Goal: Task Accomplishment & Management: Use online tool/utility

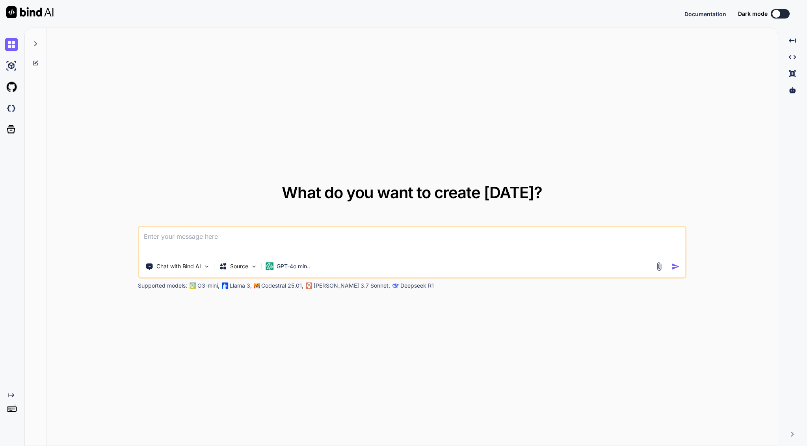
click at [237, 264] on p "Source" at bounding box center [239, 266] width 18 height 8
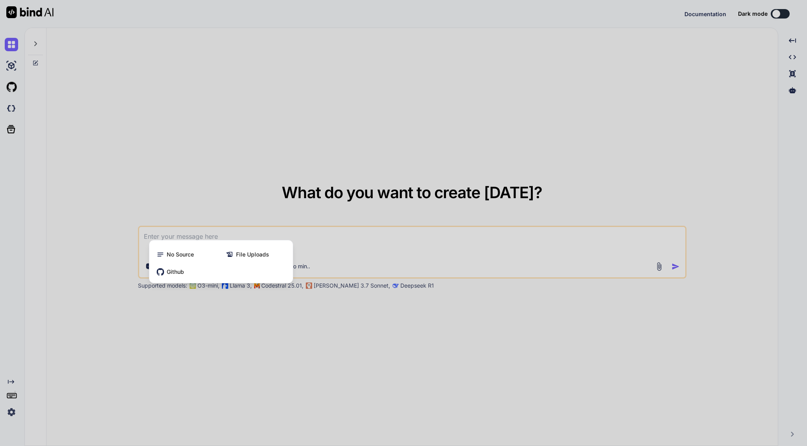
click at [315, 265] on div at bounding box center [403, 223] width 807 height 446
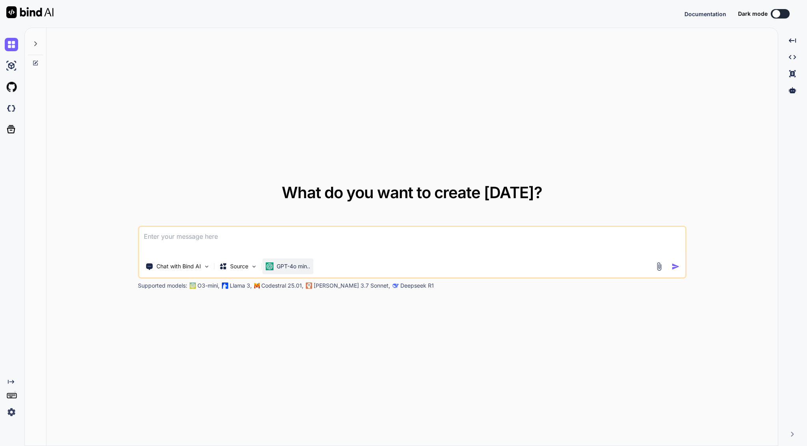
click at [289, 265] on p "GPT-4o min.." at bounding box center [293, 266] width 33 height 8
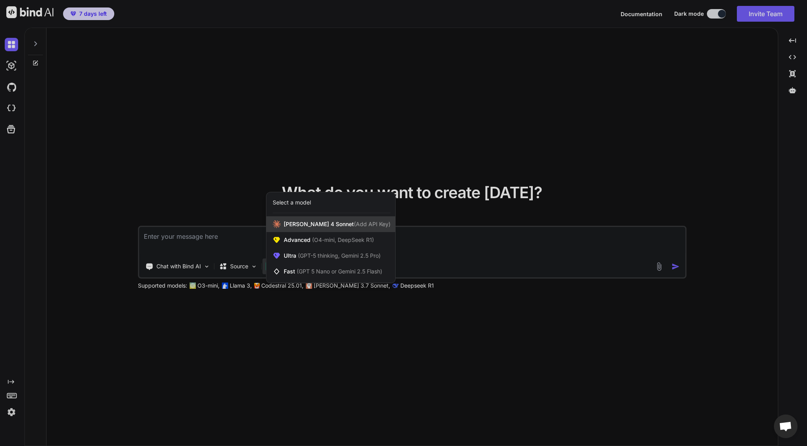
click at [313, 227] on span "Claude 4 Sonnet (Add API Key)" at bounding box center [337, 224] width 107 height 8
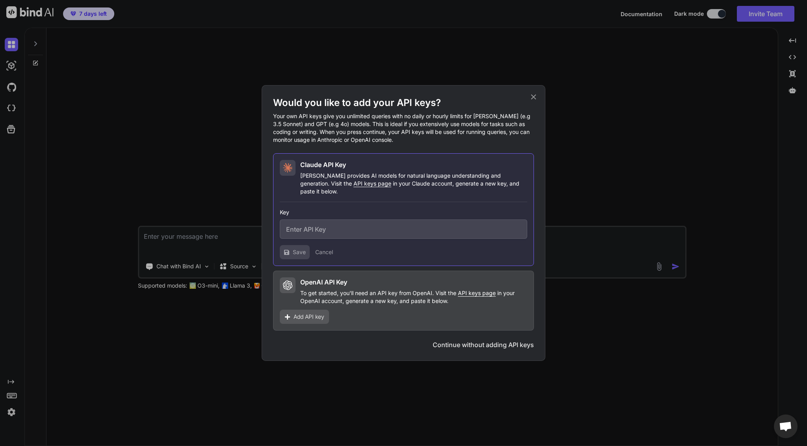
click at [508, 340] on button "Continue without adding API keys" at bounding box center [483, 344] width 101 height 9
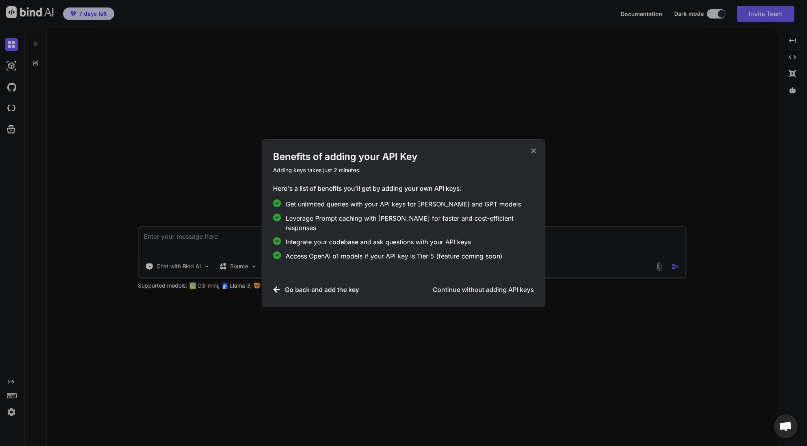
click at [488, 285] on h3 "Continue without adding API keys" at bounding box center [483, 289] width 101 height 9
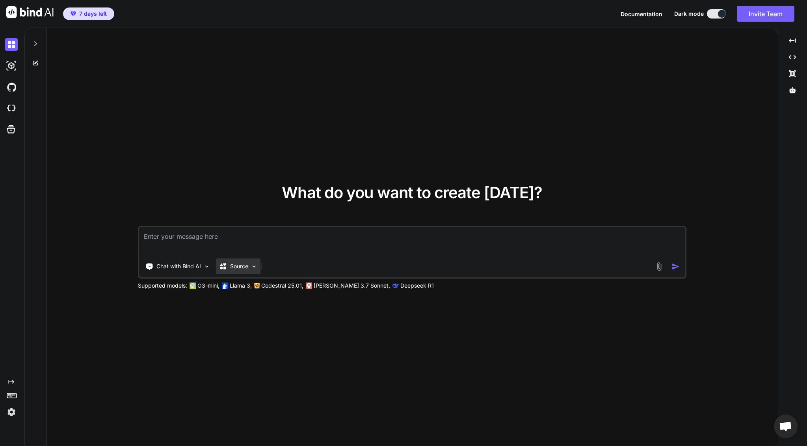
click at [234, 264] on p "Source" at bounding box center [239, 266] width 18 height 8
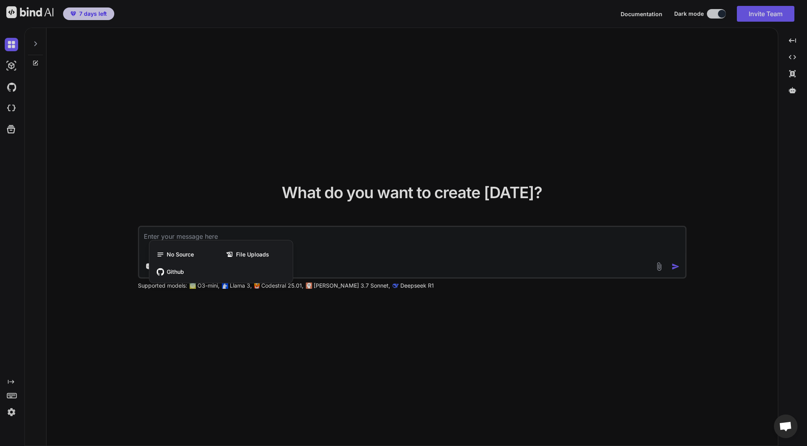
drag, startPoint x: 299, startPoint y: 326, endPoint x: 299, endPoint y: 316, distance: 9.9
click at [299, 326] on div at bounding box center [403, 223] width 807 height 446
type textarea "x"
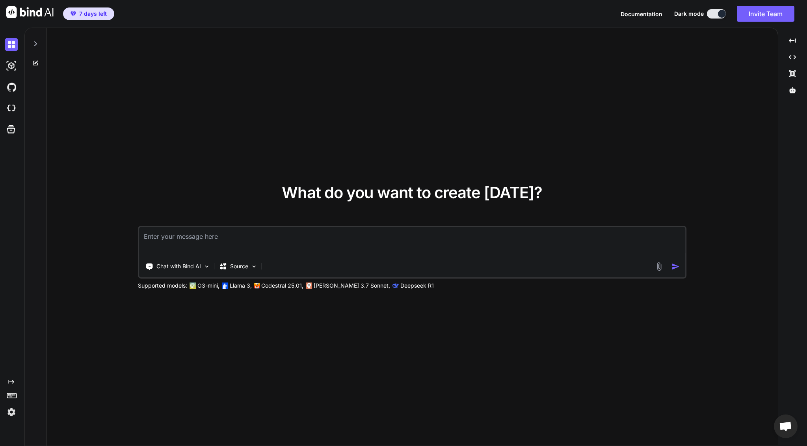
click at [372, 262] on div "Chat with Bind AI Source" at bounding box center [396, 267] width 515 height 16
click at [327, 258] on div "Chat with Bind AI Source" at bounding box center [412, 252] width 549 height 53
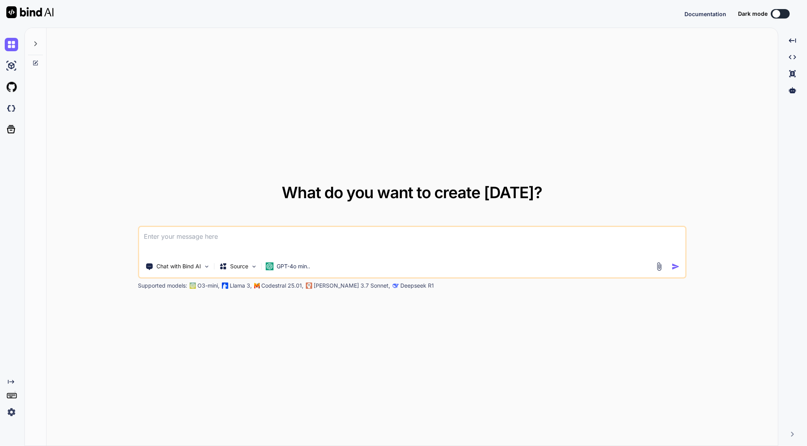
click at [776, 15] on div at bounding box center [776, 14] width 8 height 8
click at [709, 13] on div at bounding box center [713, 14] width 8 height 8
click at [719, 12] on button at bounding box center [716, 13] width 19 height 9
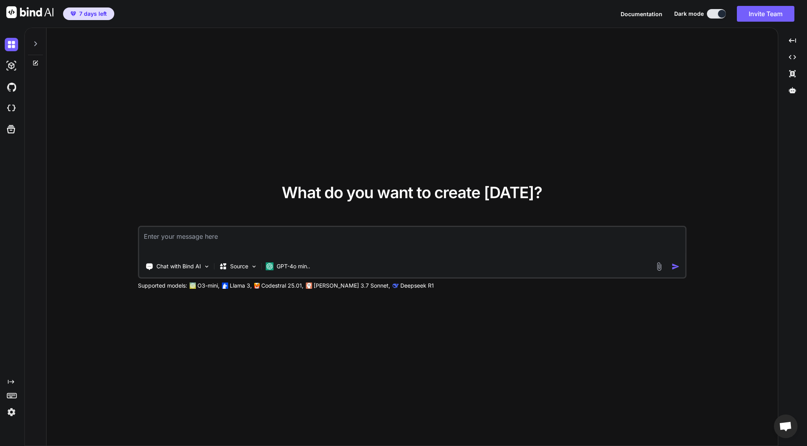
click at [186, 238] on textarea at bounding box center [412, 241] width 546 height 29
click at [284, 262] on div "GPT-4o min.." at bounding box center [287, 267] width 51 height 16
click at [303, 266] on p "GPT-4o min.." at bounding box center [293, 266] width 33 height 8
click at [301, 262] on div "GPT-4o min.." at bounding box center [287, 267] width 51 height 16
click at [300, 264] on p "GPT-4o min.." at bounding box center [293, 266] width 33 height 8
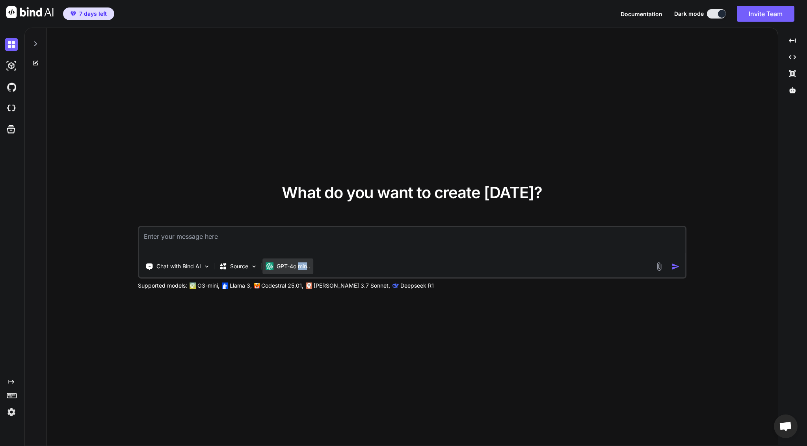
click at [300, 264] on p "GPT-4o min.." at bounding box center [293, 266] width 33 height 8
drag, startPoint x: 299, startPoint y: 266, endPoint x: 272, endPoint y: 266, distance: 27.6
click at [299, 266] on p "GPT-4o min.." at bounding box center [293, 266] width 33 height 8
click at [260, 266] on div "Source" at bounding box center [238, 267] width 45 height 16
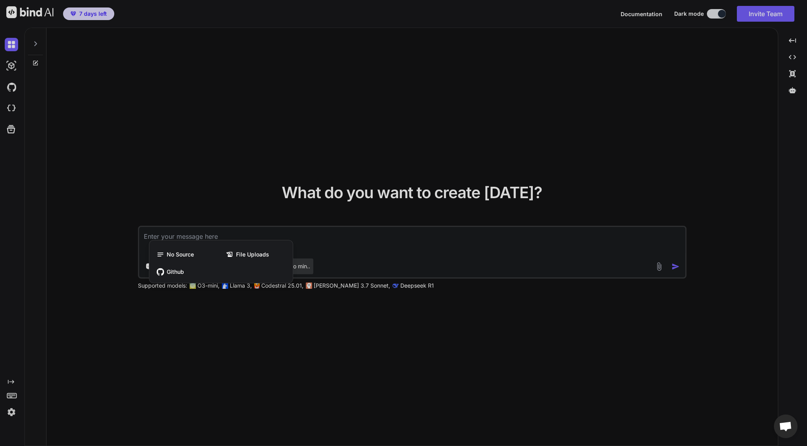
drag, startPoint x: 322, startPoint y: 248, endPoint x: 301, endPoint y: 264, distance: 25.6
click at [322, 248] on div at bounding box center [403, 223] width 807 height 446
type textarea "x"
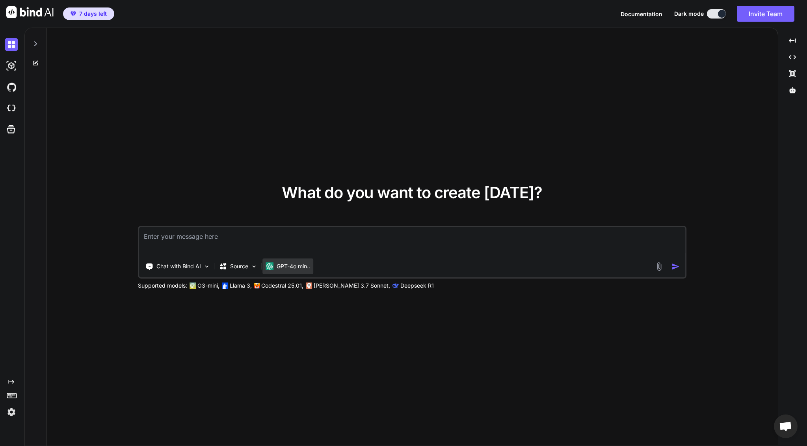
click at [300, 267] on p "GPT-4o min.." at bounding box center [293, 266] width 33 height 8
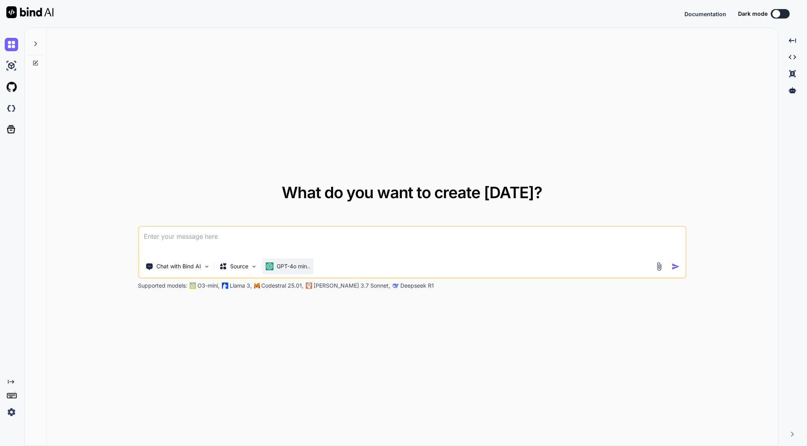
click at [298, 262] on div "GPT-4o min.." at bounding box center [287, 267] width 51 height 16
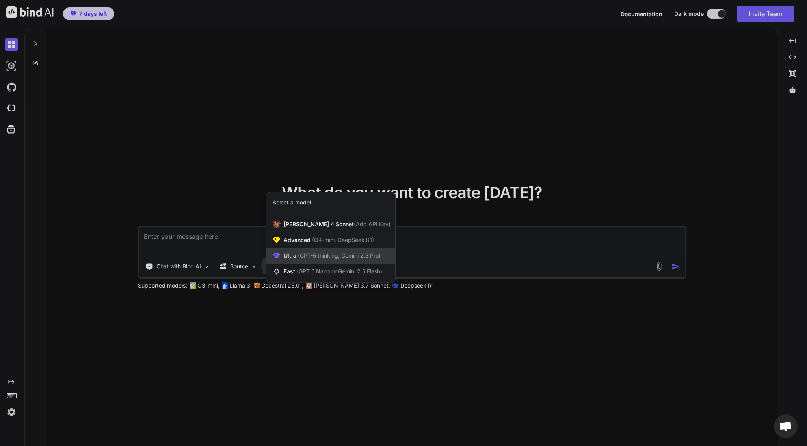
click at [318, 256] on span "(GPT-5 thinking, Gemini 2.5 Pro)" at bounding box center [338, 255] width 84 height 7
type textarea "x"
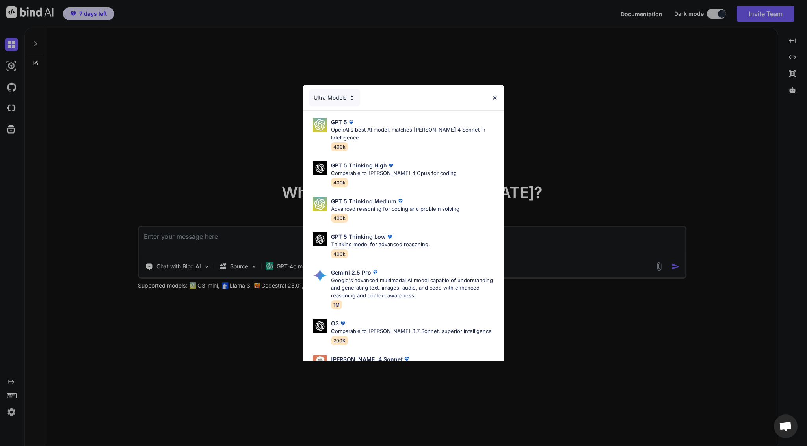
click at [349, 98] on div "Ultra Models" at bounding box center [334, 97] width 51 height 17
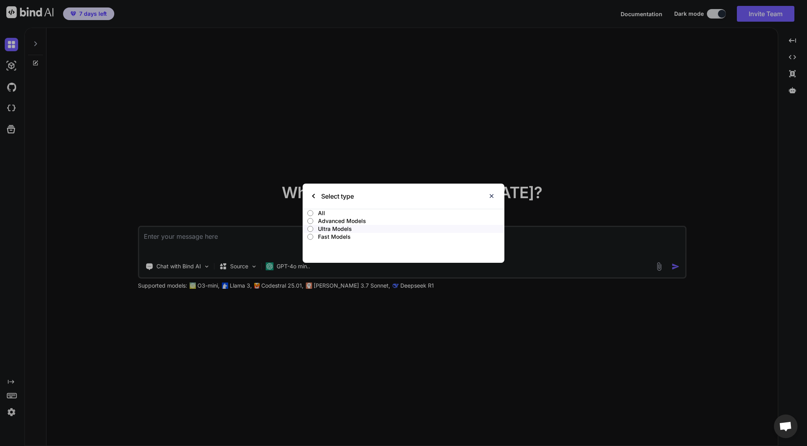
click at [309, 220] on input "Advanced Models" at bounding box center [310, 221] width 6 height 6
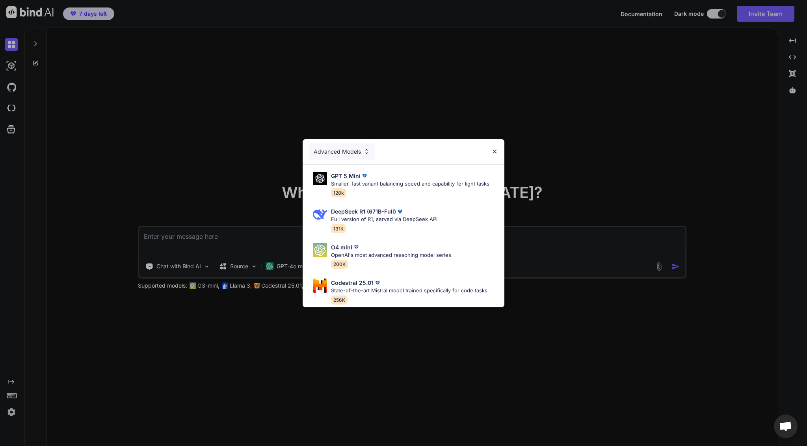
click at [335, 150] on div "Advanced Models" at bounding box center [342, 151] width 66 height 17
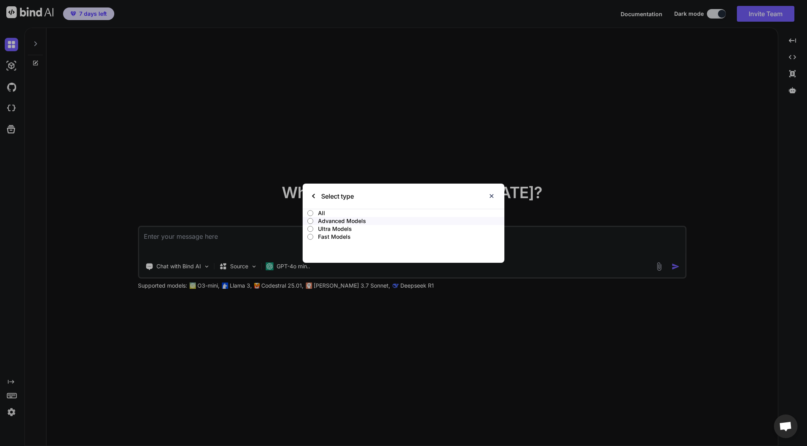
click at [333, 227] on p "Ultra Models" at bounding box center [411, 229] width 186 height 8
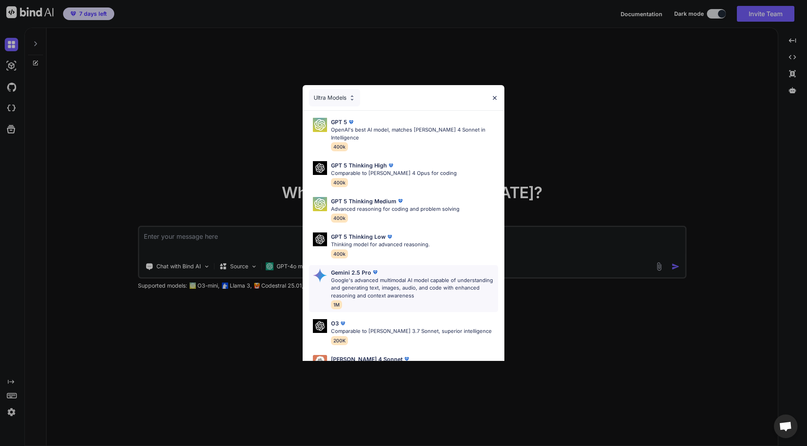
scroll to position [56, 0]
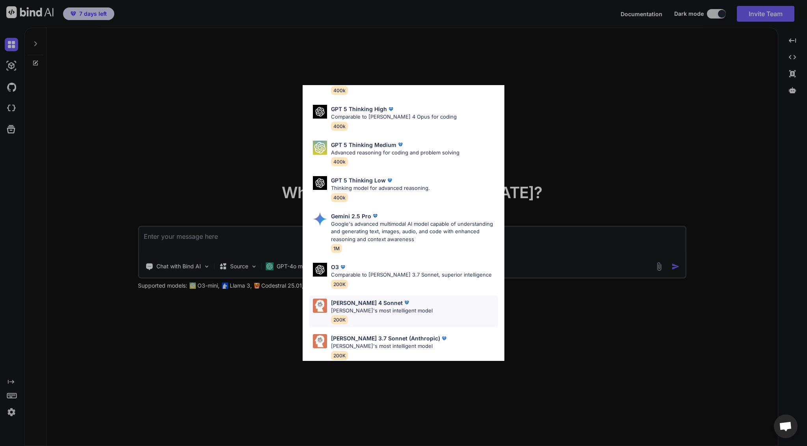
click at [396, 299] on div "Claude 4 Sonnet" at bounding box center [382, 303] width 102 height 8
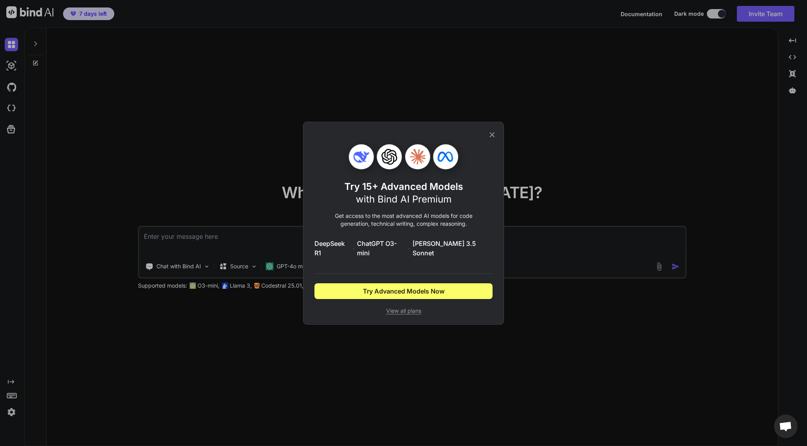
scroll to position [0, 0]
click at [406, 308] on span "View all plans" at bounding box center [403, 311] width 178 height 8
click at [439, 288] on span "Try Advanced Models Now" at bounding box center [404, 290] width 82 height 9
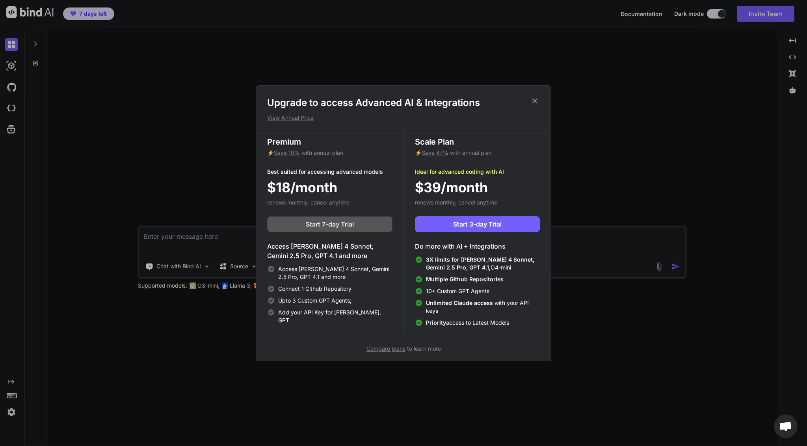
click at [323, 222] on span "Start 7-day Trial" at bounding box center [330, 224] width 48 height 9
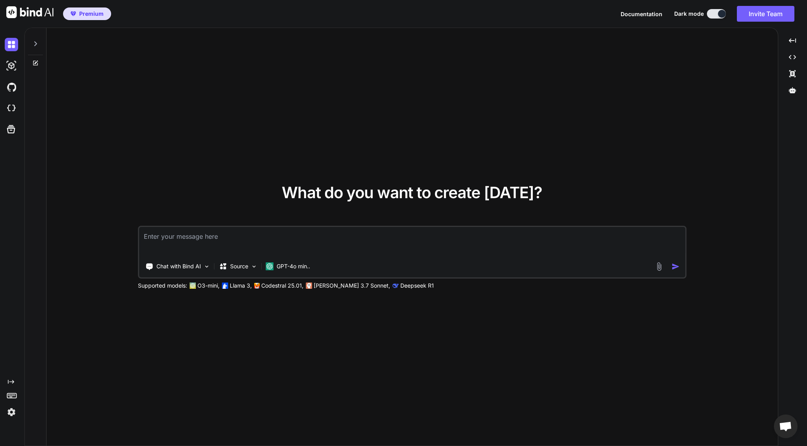
type textarea "x"
click at [193, 179] on div "What do you want to create today? Chat with Bind AI Source GPT-4o min.. Support…" at bounding box center [412, 237] width 731 height 419
click at [289, 267] on p "GPT-4o min.." at bounding box center [293, 266] width 33 height 8
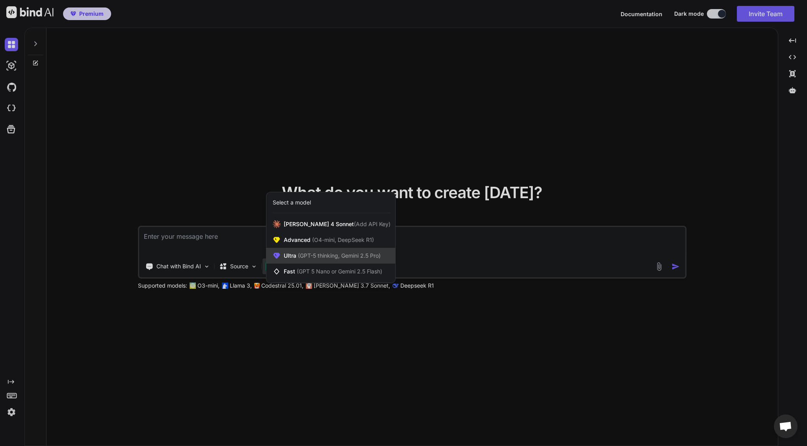
click at [313, 255] on span "(GPT-5 thinking, Gemini 2.5 Pro)" at bounding box center [338, 255] width 84 height 7
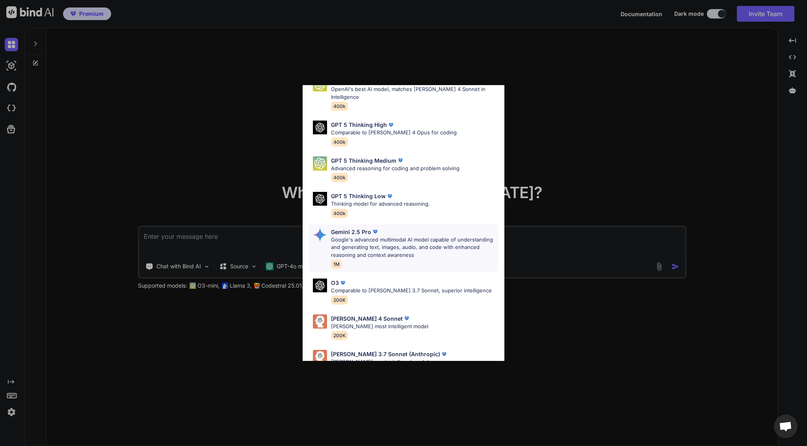
scroll to position [56, 0]
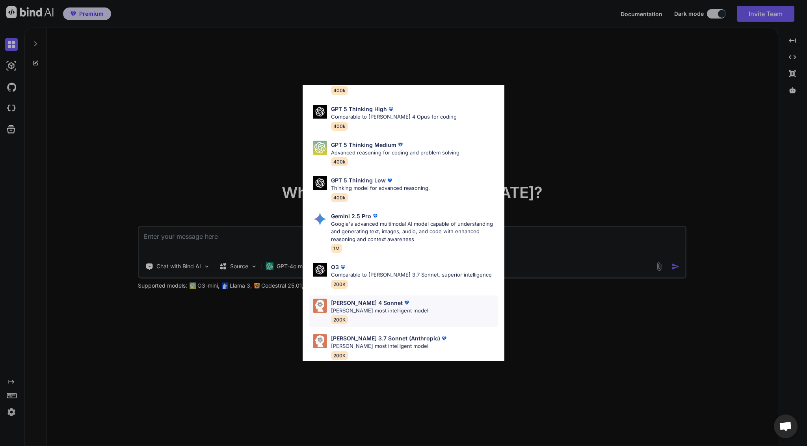
click at [407, 298] on div "Claude 4 Sonnet Claude's most intelligent model 200K" at bounding box center [403, 312] width 189 height 32
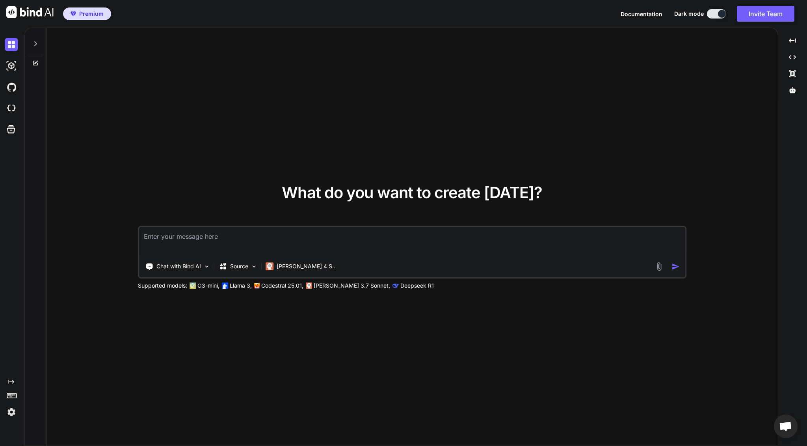
click at [228, 241] on textarea at bounding box center [412, 241] width 546 height 29
type textarea "X"
type textarea "Что ты умеешь?"
click at [308, 266] on p "Claude 4 S.." at bounding box center [306, 266] width 59 height 8
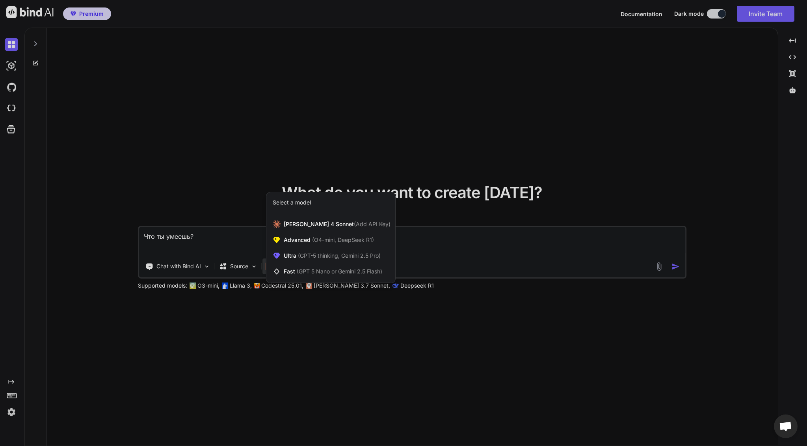
click at [224, 242] on div at bounding box center [403, 223] width 807 height 446
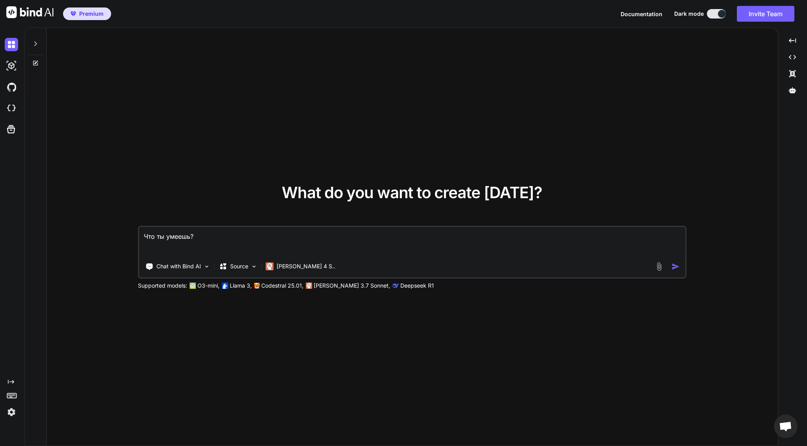
click at [213, 238] on textarea "Что ты умеешь?" at bounding box center [412, 241] width 546 height 29
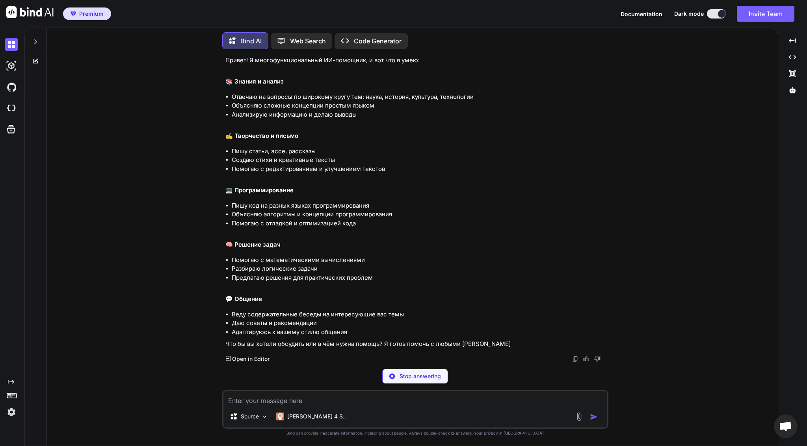
scroll to position [20, 0]
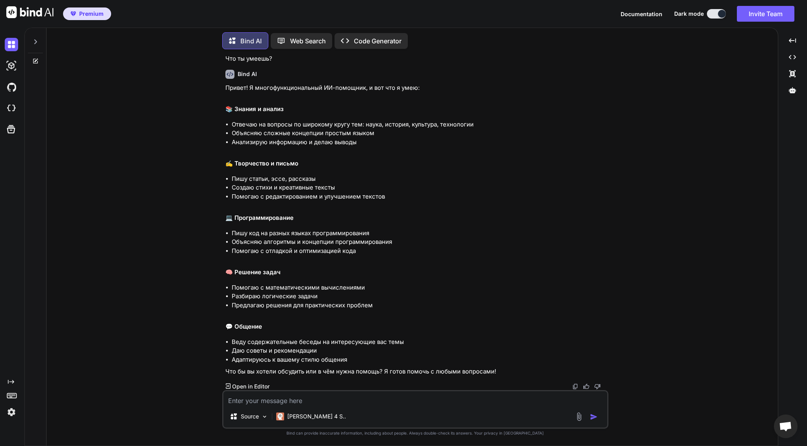
click at [262, 385] on p "Open in Editor" at bounding box center [250, 387] width 37 height 8
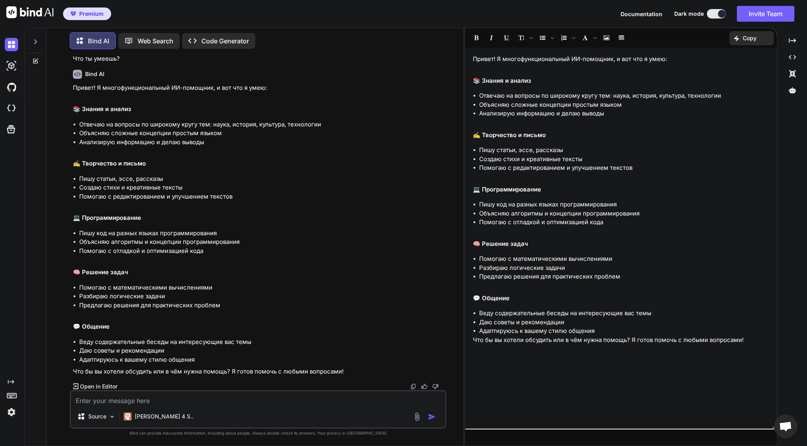
drag, startPoint x: 469, startPoint y: 134, endPoint x: 461, endPoint y: 135, distance: 8.3
click at [461, 135] on div "Bind AI Web Search Created with Pixso. Code Generator You Что ты умеешь? Bind A…" at bounding box center [415, 237] width 783 height 419
click at [518, 166] on li "Помогаю с редактированием и улучшением текстов" at bounding box center [624, 168] width 290 height 9
click at [535, 175] on div "Привет! Я многофункциональный ИИ-помощник, и вот что я умею: 📚 Знания и анализ …" at bounding box center [621, 238] width 312 height 373
click at [538, 167] on li "Помогаю с редактированием и улучшением текстов" at bounding box center [624, 168] width 290 height 9
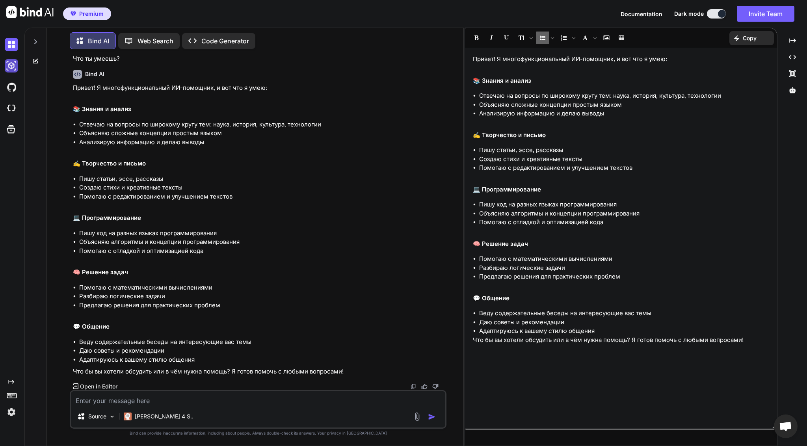
click at [11, 68] on img at bounding box center [11, 65] width 13 height 13
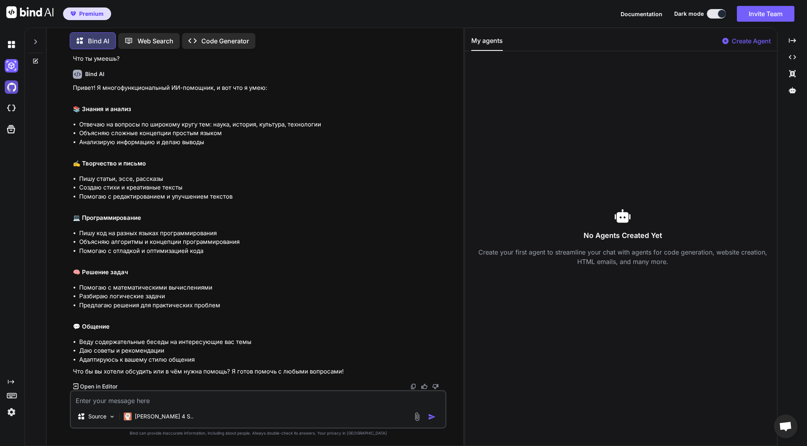
click at [10, 86] on img at bounding box center [11, 86] width 13 height 13
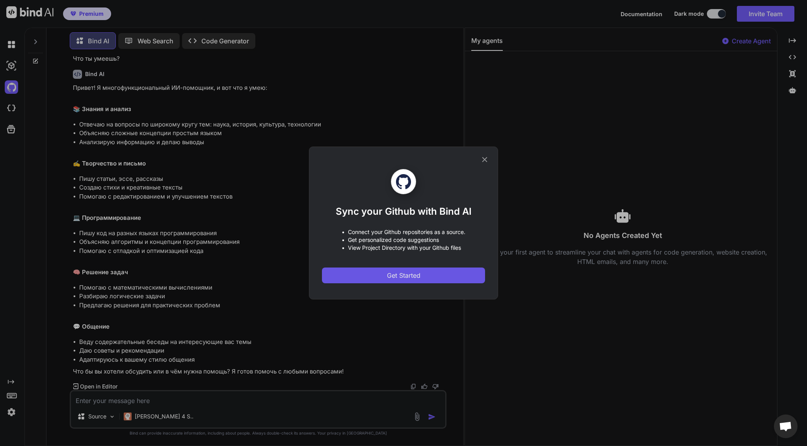
click at [415, 275] on span "Get Started" at bounding box center [403, 275] width 33 height 9
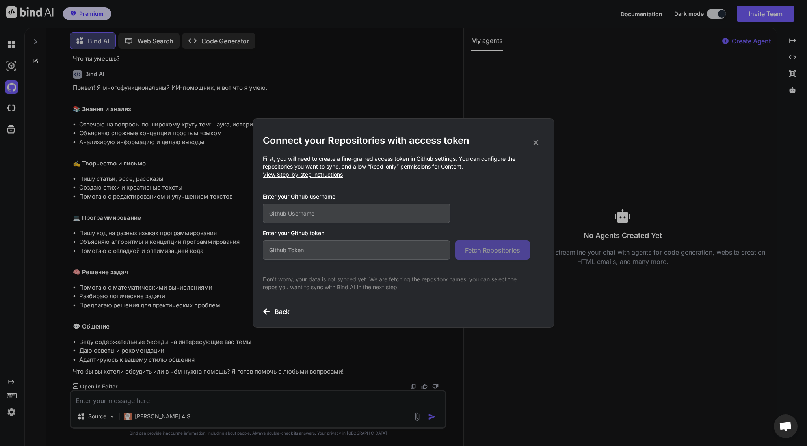
click at [349, 212] on input "text" at bounding box center [356, 213] width 187 height 19
click at [540, 141] on h2 "Connect your Repositories with access token" at bounding box center [403, 140] width 281 height 13
drag, startPoint x: 533, startPoint y: 143, endPoint x: 523, endPoint y: 143, distance: 10.2
click at [533, 143] on icon at bounding box center [536, 142] width 9 height 9
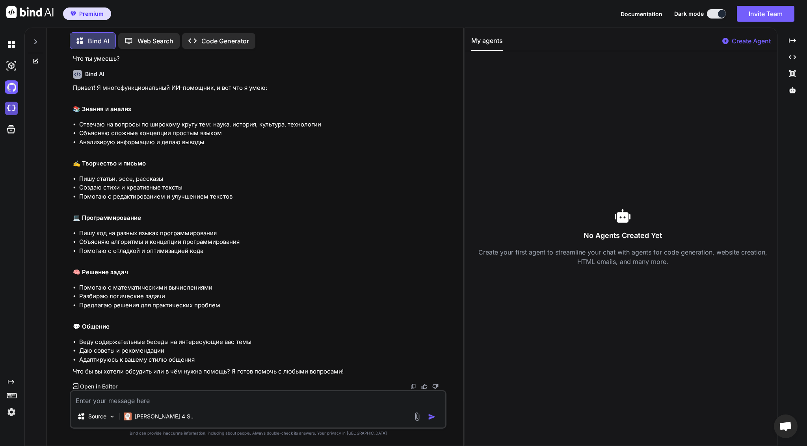
click at [14, 110] on img at bounding box center [11, 108] width 13 height 13
click at [10, 131] on icon at bounding box center [11, 129] width 11 height 11
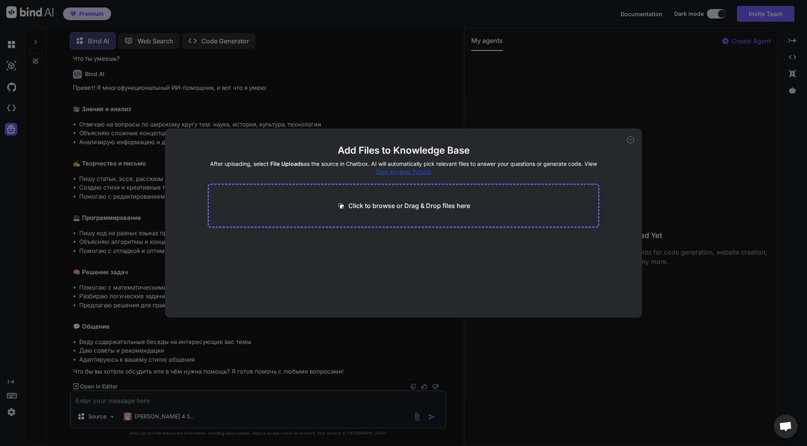
click at [214, 97] on div "Add Files to Knowledge Base After uploading, select File Uploads as the source …" at bounding box center [403, 223] width 807 height 446
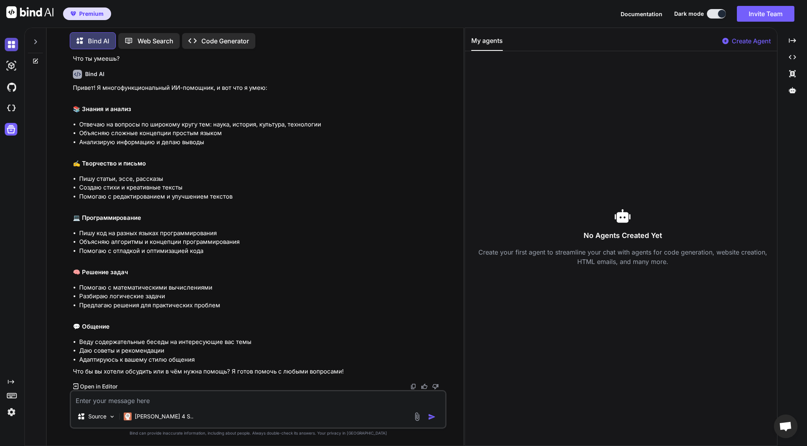
click at [13, 49] on img at bounding box center [11, 44] width 13 height 13
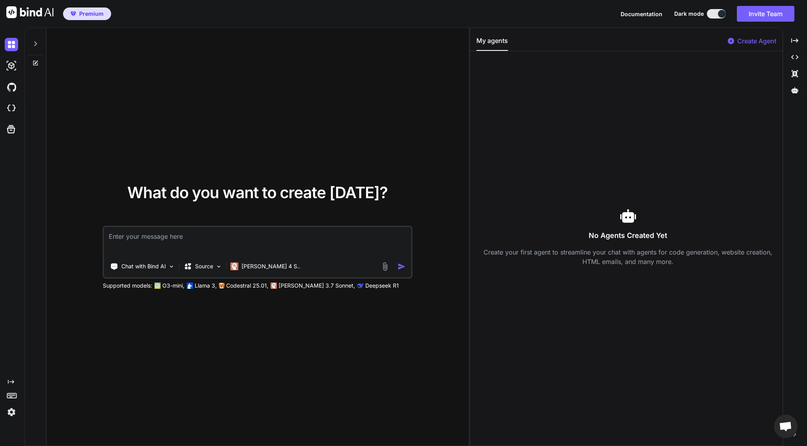
click at [33, 45] on icon at bounding box center [35, 44] width 6 height 6
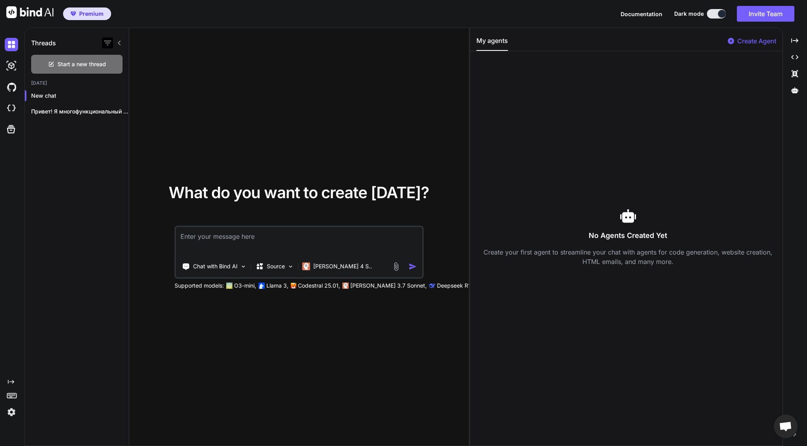
click at [108, 41] on icon "button" at bounding box center [107, 43] width 7 height 5
click at [56, 112] on p "Привет! Я многофункциональный ИИ-помощник, и вот что..." at bounding box center [80, 112] width 98 height 8
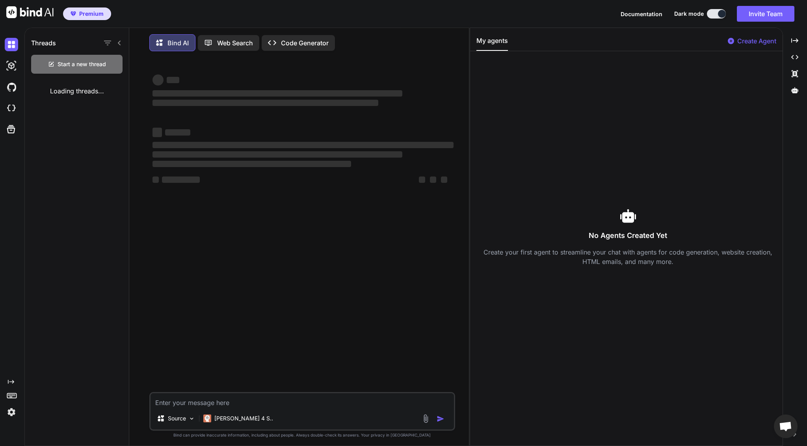
click at [56, 94] on div "Loading threads..." at bounding box center [77, 91] width 104 height 22
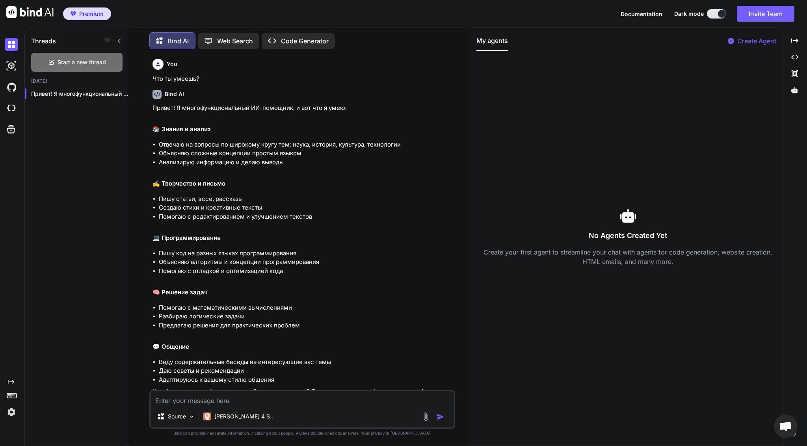
click at [304, 38] on p "Code Generator" at bounding box center [305, 40] width 48 height 9
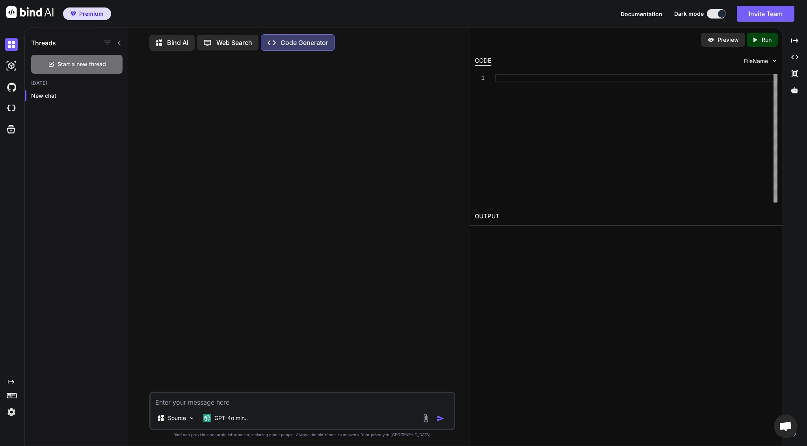
click at [217, 404] on textarea at bounding box center [302, 400] width 303 height 14
click at [243, 420] on p "GPT-4o min.." at bounding box center [230, 418] width 33 height 8
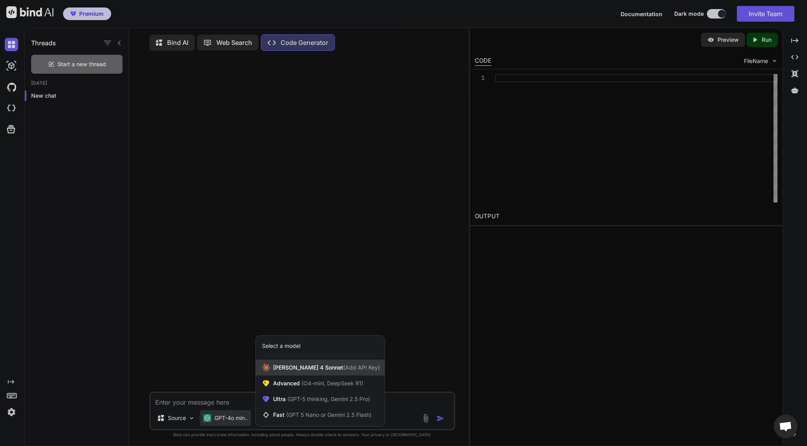
click at [311, 372] on span "Claude 4 Sonnet (Add API Key)" at bounding box center [326, 368] width 107 height 8
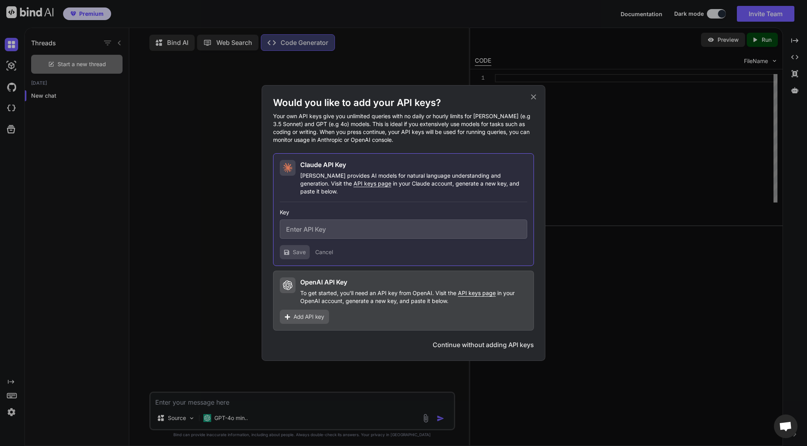
drag, startPoint x: 302, startPoint y: 362, endPoint x: 358, endPoint y: 365, distance: 55.6
click at [302, 362] on div "Would you like to add your API keys? Your own API keys give you unlimited queri…" at bounding box center [403, 223] width 807 height 446
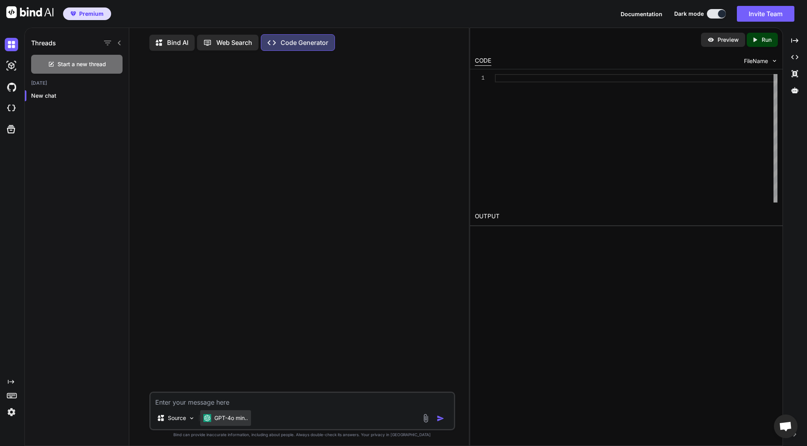
click at [236, 420] on p "GPT-4o min.." at bounding box center [230, 418] width 33 height 8
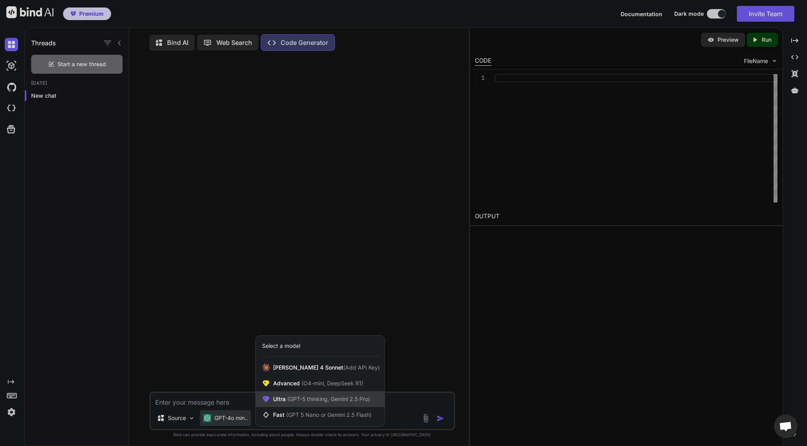
click at [314, 402] on span "(GPT-5 thinking, Gemini 2.5 Pro)" at bounding box center [328, 399] width 84 height 7
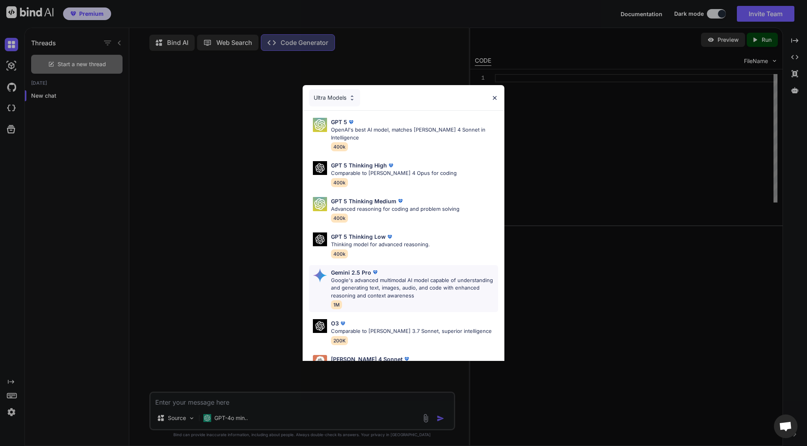
scroll to position [56, 0]
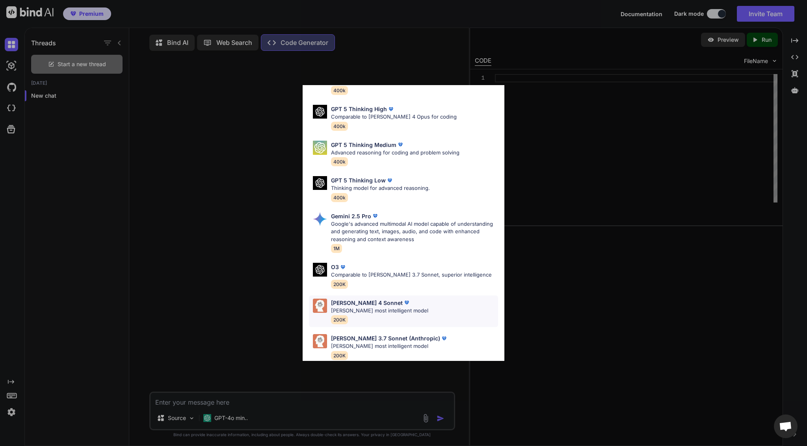
click at [399, 299] on div "Claude 4 Sonnet" at bounding box center [379, 303] width 97 height 8
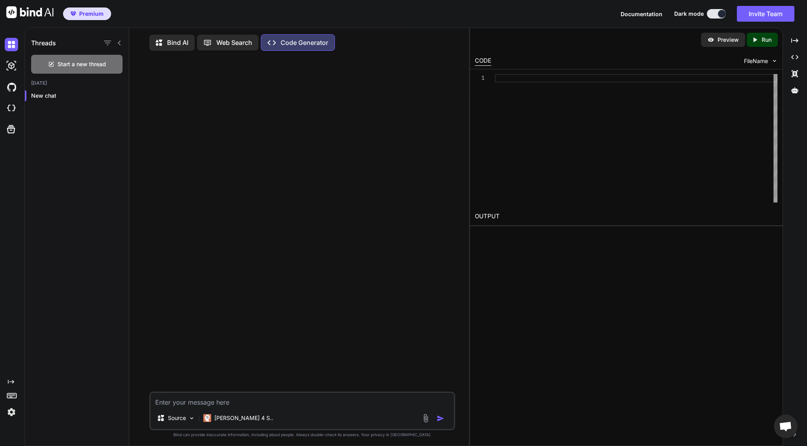
click at [206, 402] on textarea at bounding box center [302, 400] width 303 height 14
type textarea "Напиши код игры крестики нолики на Python"
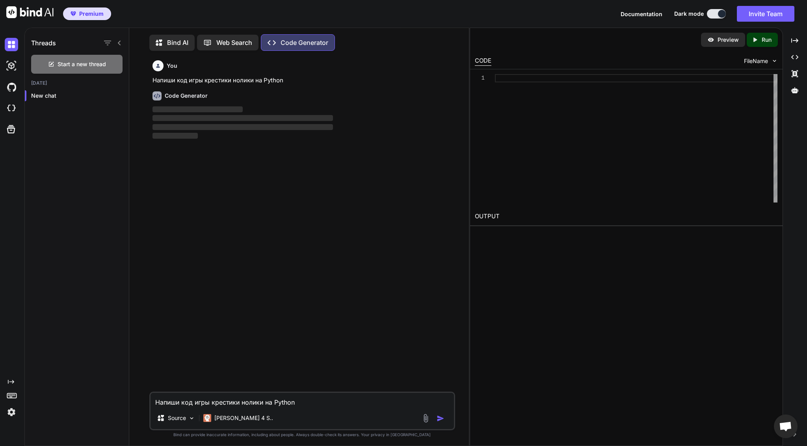
scroll to position [4, 0]
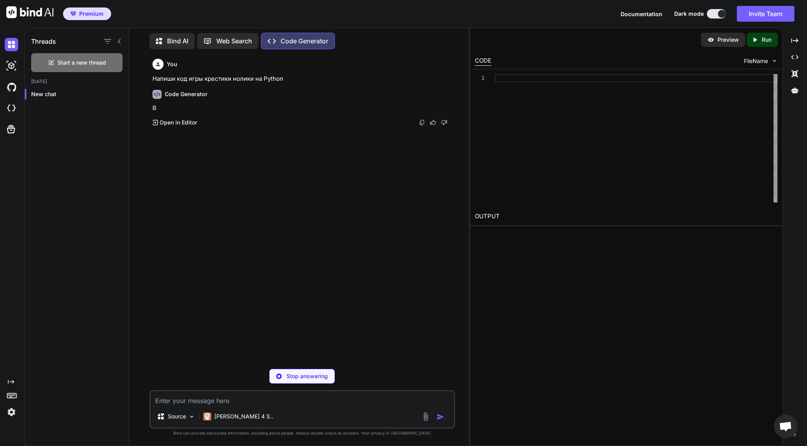
click at [128, 112] on div "Threads Start a new thread Today New chat" at bounding box center [77, 235] width 104 height 419
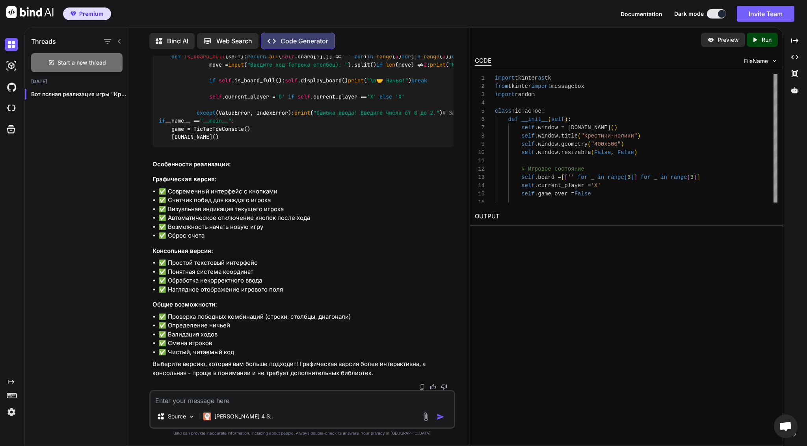
scroll to position [2085, 0]
click at [731, 39] on p "Preview" at bounding box center [728, 40] width 21 height 8
click at [758, 37] on icon "Created with Pixso." at bounding box center [757, 39] width 10 height 7
click at [470, 242] on div "Preview Run CODE FileName 16 14 15 12 13 9 10 11 7 8 6 4 5 3 1 2 self .current_…" at bounding box center [626, 237] width 313 height 419
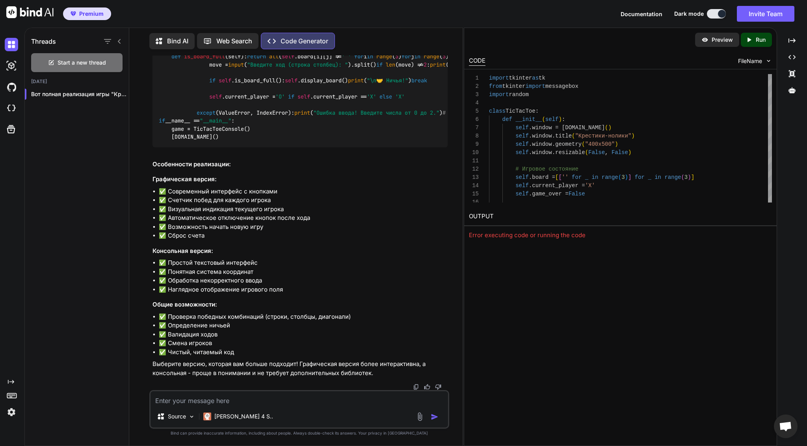
drag, startPoint x: 469, startPoint y: 242, endPoint x: 452, endPoint y: 245, distance: 17.2
click at [452, 245] on div "Threads Start a new thread Today Вот полная реализация игры "Крестики-нол... Bi…" at bounding box center [415, 237] width 783 height 419
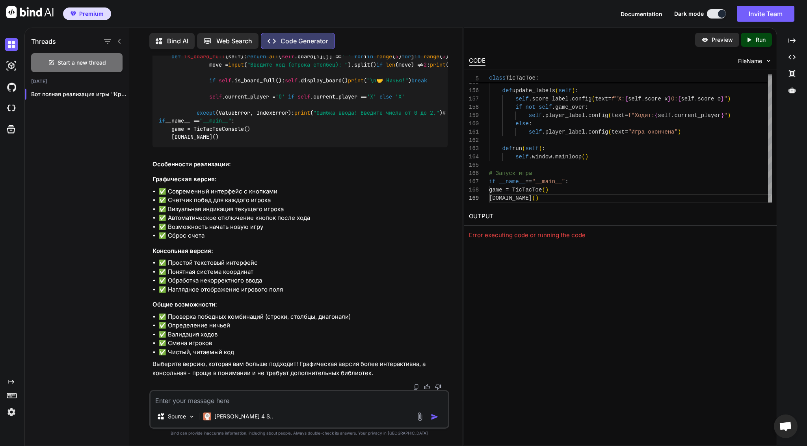
click at [548, 235] on div "Error executing code or running the code" at bounding box center [620, 235] width 303 height 9
copy body "Error executing code or running the code Created with Pixso. Created with Pixso…"
click at [238, 402] on textarea at bounding box center [300, 398] width 298 height 14
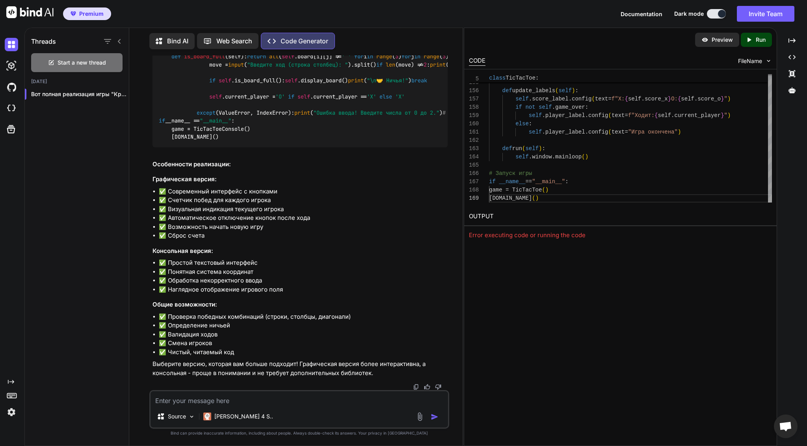
type textarea "D"
paste textarea "Error executing code or running the code"
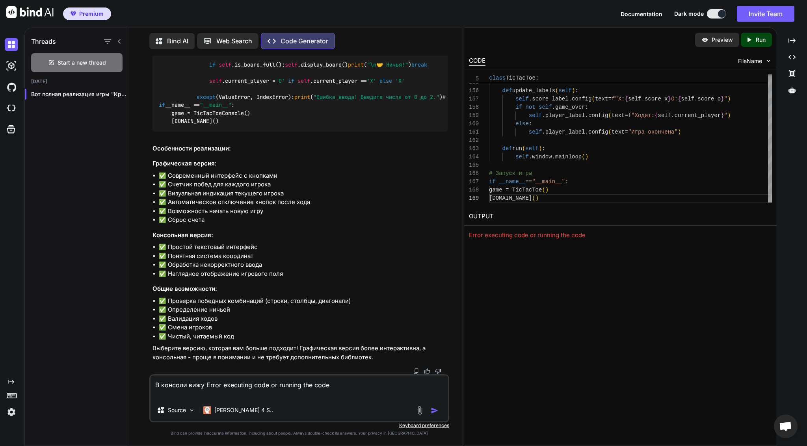
type textarea "В консоли вижу Error executing code or running the code"
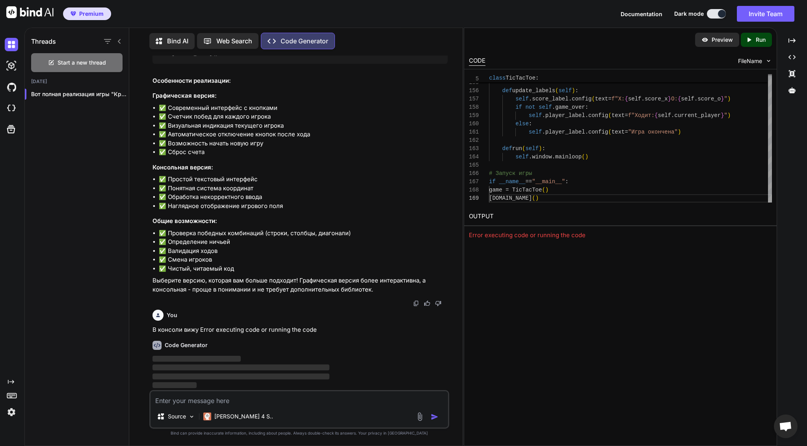
scroll to position [2168, 0]
click at [761, 62] on span "FileName" at bounding box center [750, 61] width 24 height 8
click at [769, 60] on img at bounding box center [768, 61] width 7 height 7
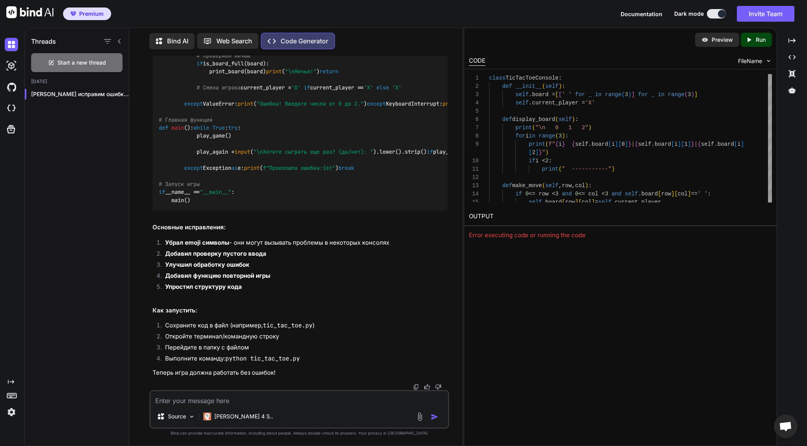
scroll to position [4165, 0]
click at [752, 39] on icon "Created with Pixso." at bounding box center [749, 39] width 7 height 7
click at [324, 211] on div "def print_board ( board ): print ( "\n 0 1 2" ) for i in range ( 3 ): print ( f…" at bounding box center [300, 44] width 295 height 334
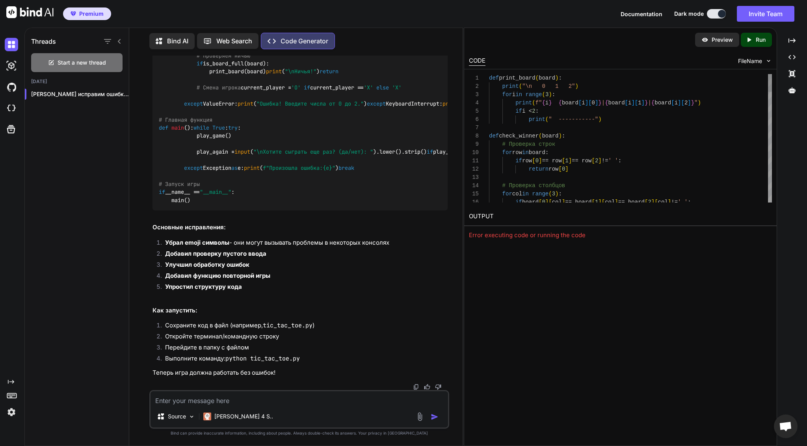
scroll to position [8, 0]
click at [750, 43] on div "Created with Pixso. Run" at bounding box center [756, 40] width 31 height 14
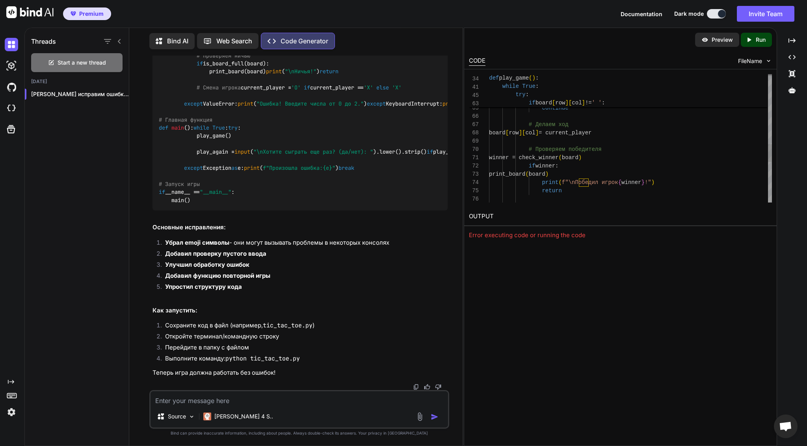
scroll to position [0, 0]
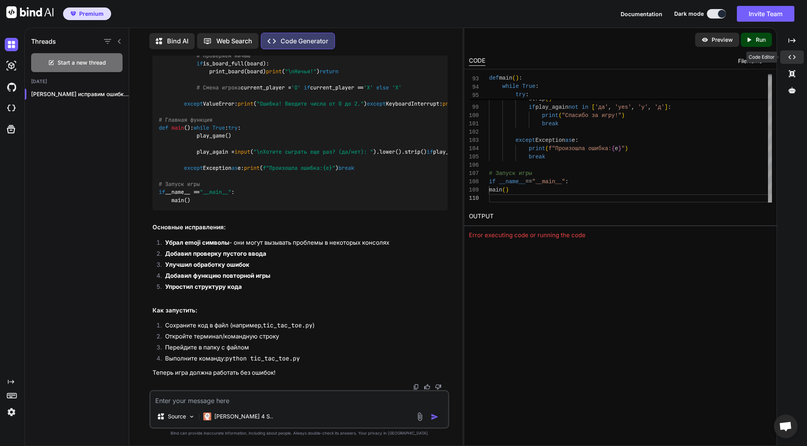
click at [794, 60] on icon "Created with Pixso." at bounding box center [792, 57] width 7 height 7
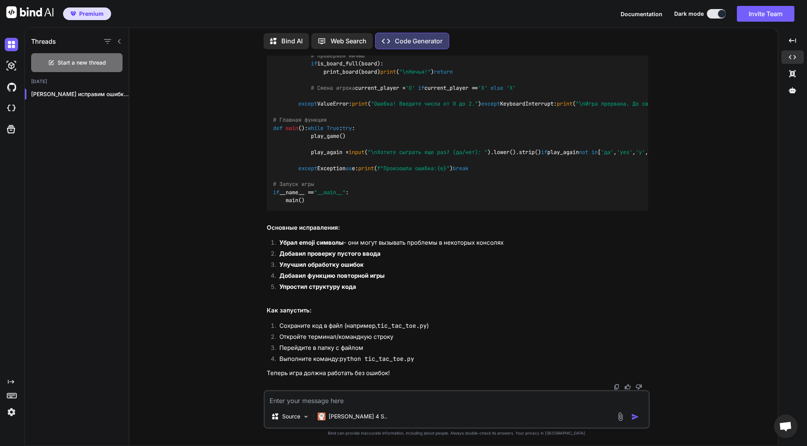
scroll to position [3296, 0]
click at [797, 41] on div "Created with Pixso." at bounding box center [792, 40] width 22 height 13
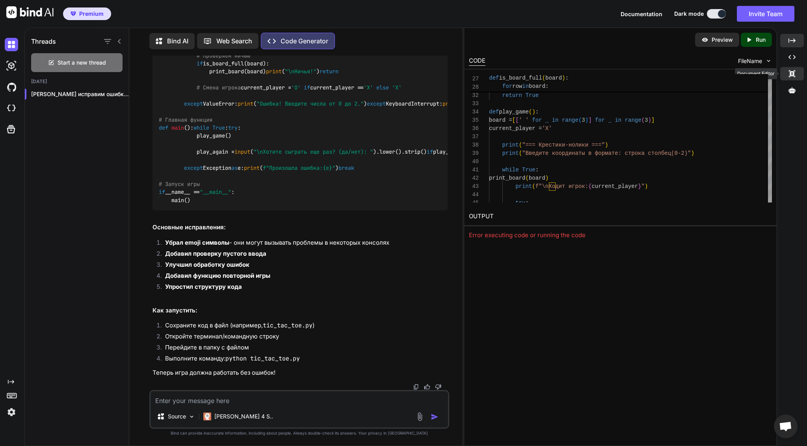
click at [792, 75] on icon at bounding box center [792, 73] width 6 height 7
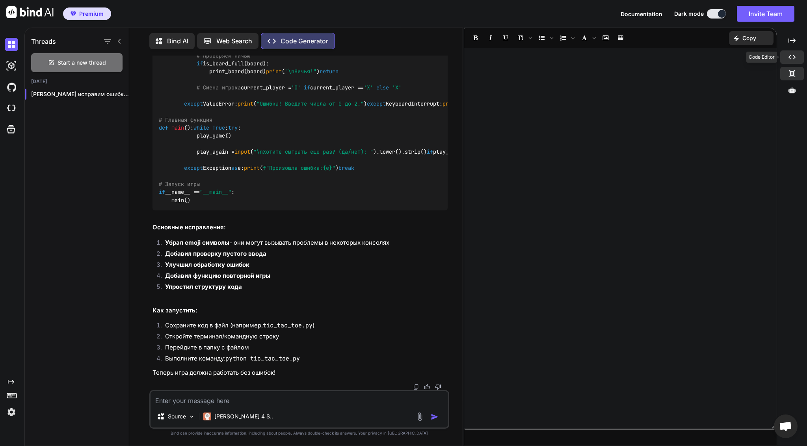
click at [793, 56] on icon "Created with Pixso." at bounding box center [792, 57] width 7 height 7
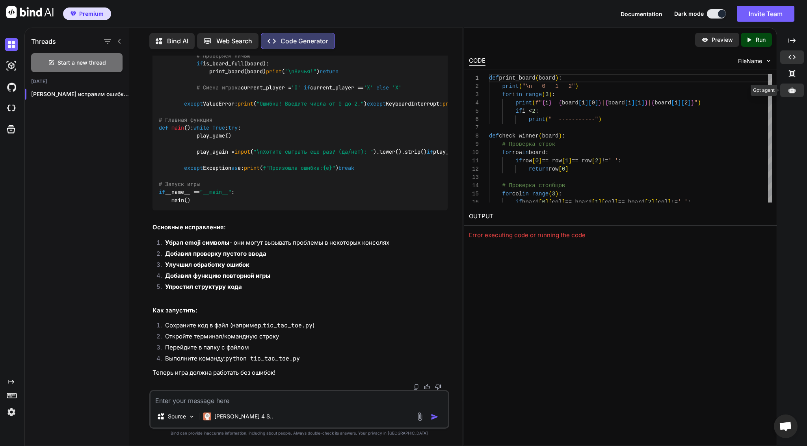
click at [792, 89] on icon at bounding box center [792, 90] width 7 height 6
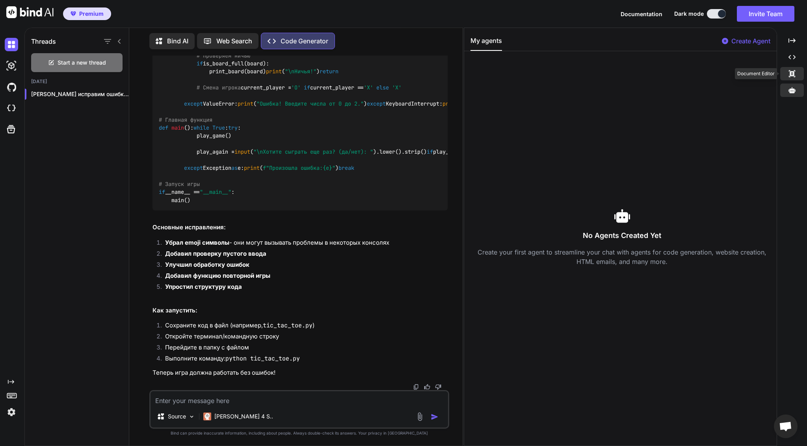
click at [792, 71] on icon "Created with Pixso." at bounding box center [792, 73] width 7 height 7
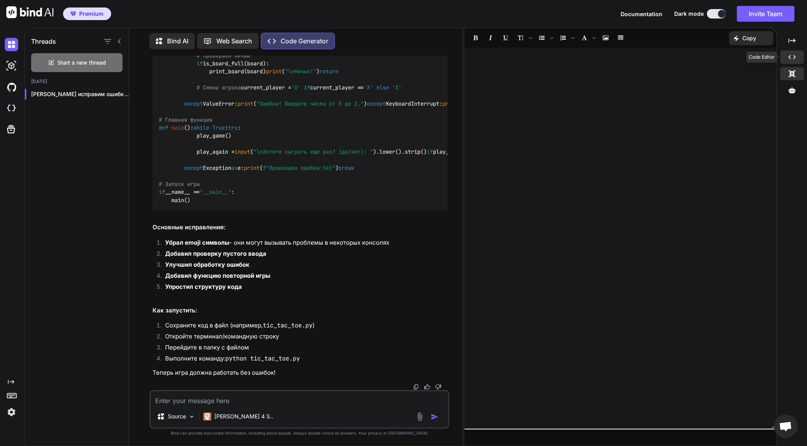
click at [791, 50] on div "Created with Pixso." at bounding box center [792, 56] width 24 height 13
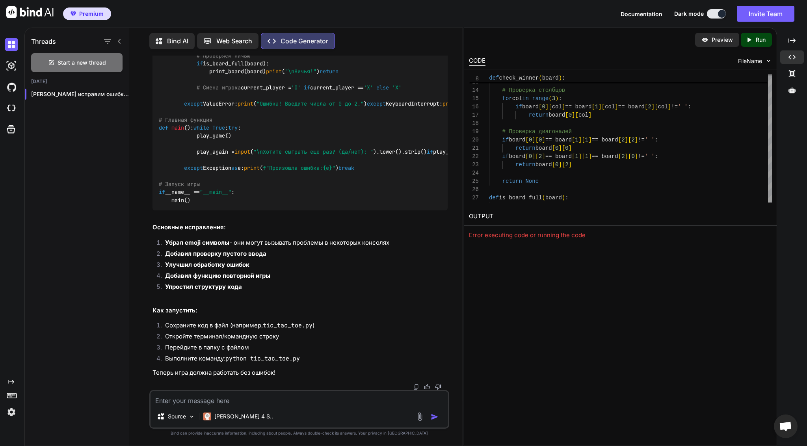
click at [713, 41] on p "Preview" at bounding box center [722, 40] width 21 height 8
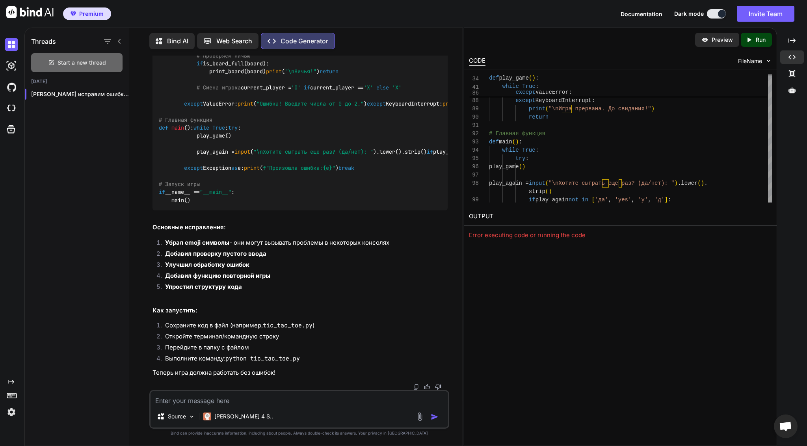
click at [73, 60] on span "Start a new thread" at bounding box center [82, 63] width 48 height 8
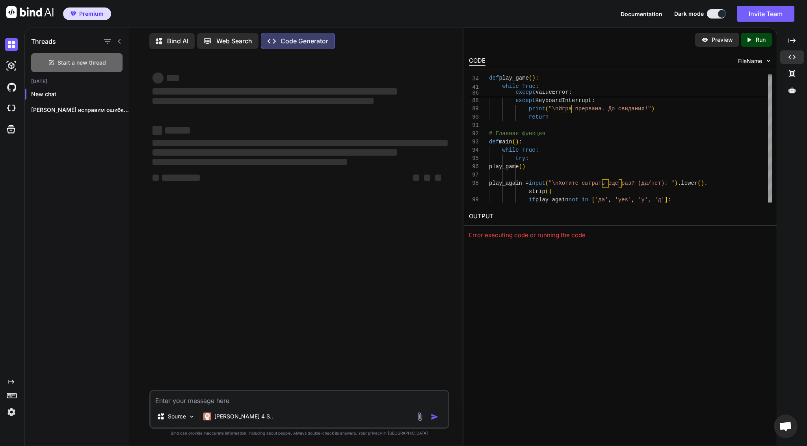
scroll to position [0, 0]
click at [182, 38] on p "Bind AI" at bounding box center [177, 40] width 21 height 9
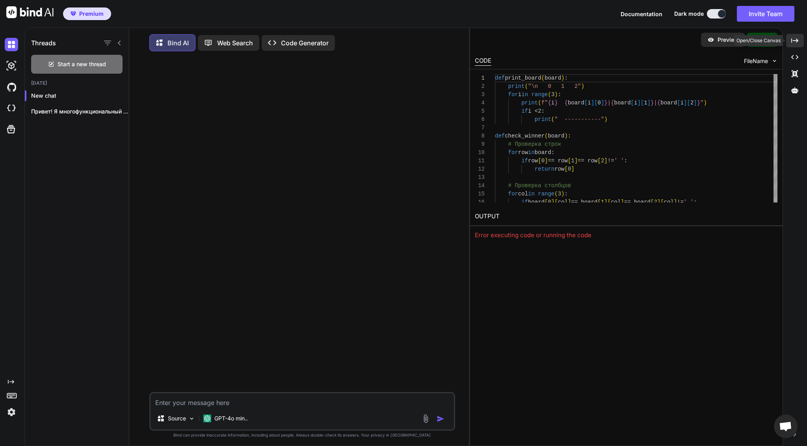
click at [802, 43] on div "Created with Pixso." at bounding box center [795, 40] width 18 height 13
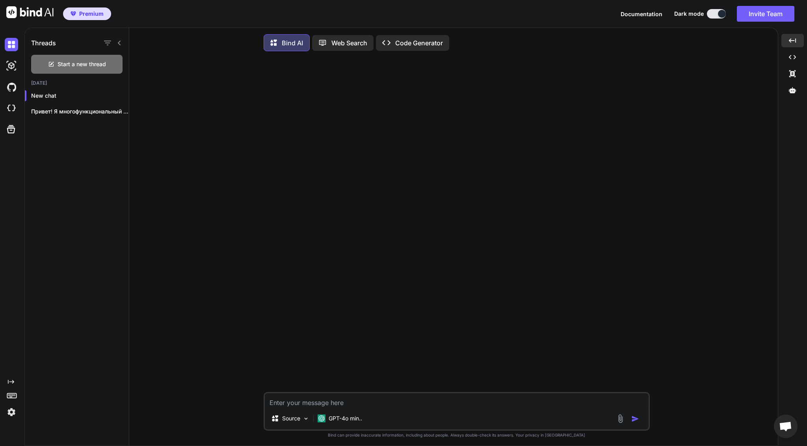
click at [334, 38] on p "Web Search" at bounding box center [349, 42] width 36 height 9
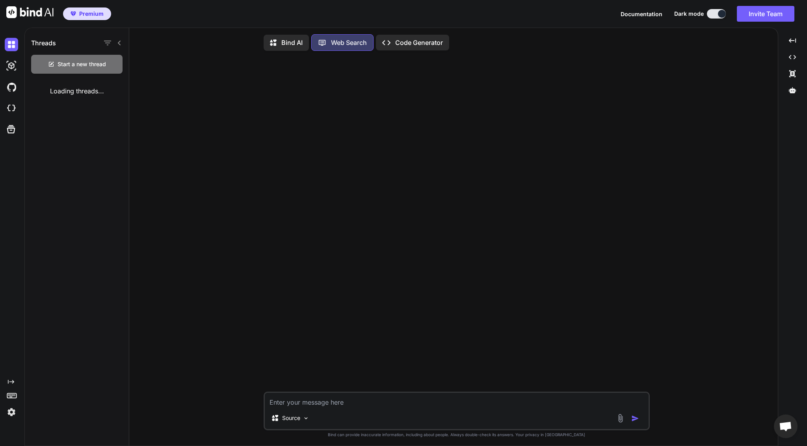
scroll to position [4, 0]
click at [336, 400] on textarea at bounding box center [457, 398] width 384 height 14
type textarea "п"
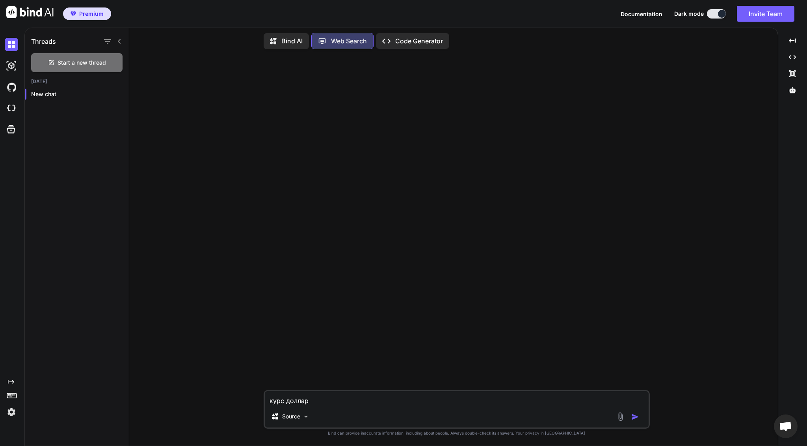
type textarea "курс доллара"
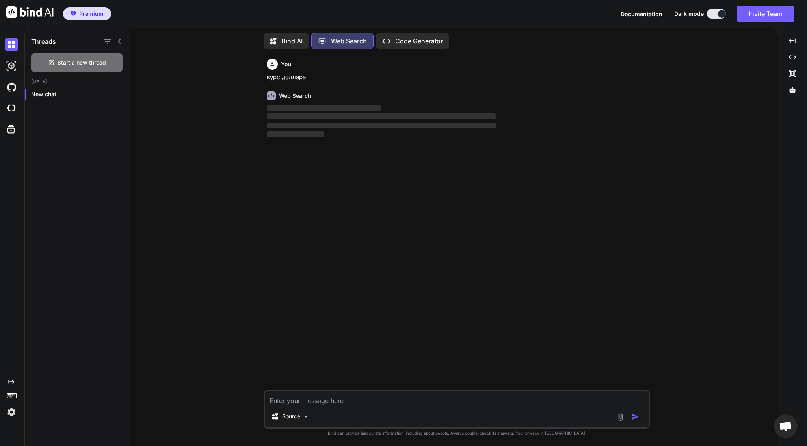
click at [89, 14] on span "Premium" at bounding box center [91, 14] width 24 height 8
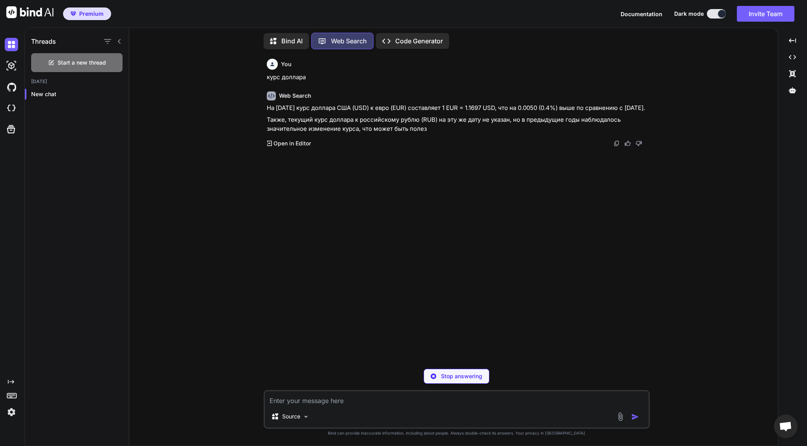
click at [785, 431] on span "Open chat" at bounding box center [785, 427] width 13 height 11
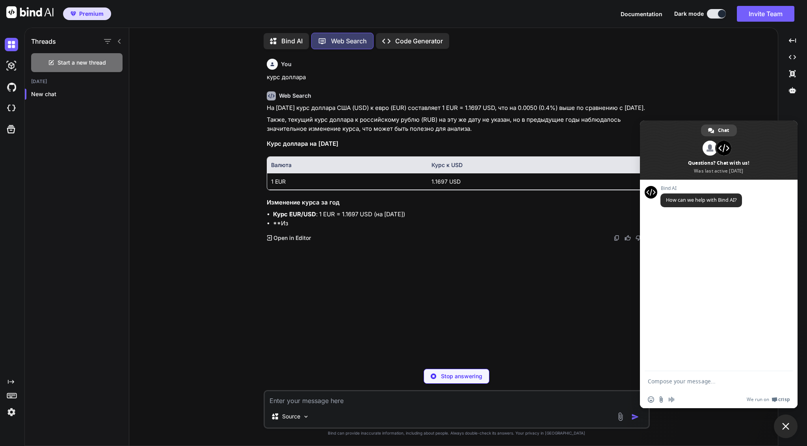
click at [784, 424] on span "Close chat" at bounding box center [785, 426] width 7 height 7
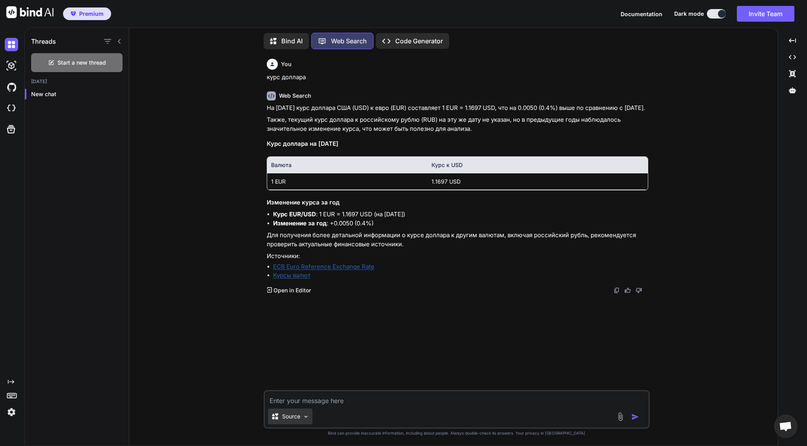
click at [307, 417] on img at bounding box center [306, 416] width 7 height 7
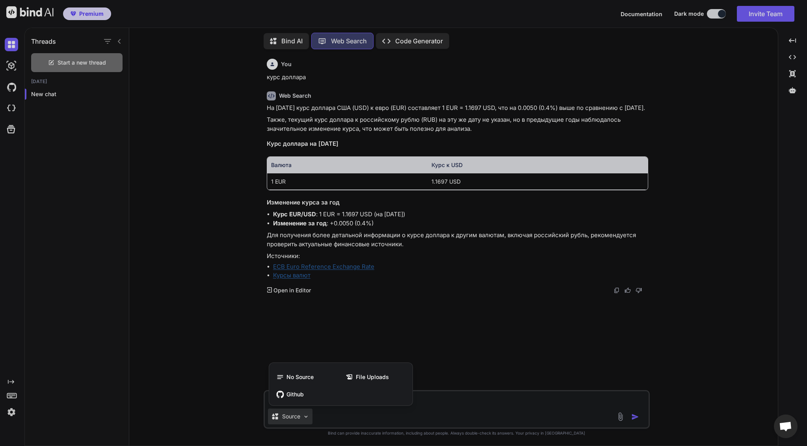
click at [227, 350] on div at bounding box center [403, 223] width 807 height 446
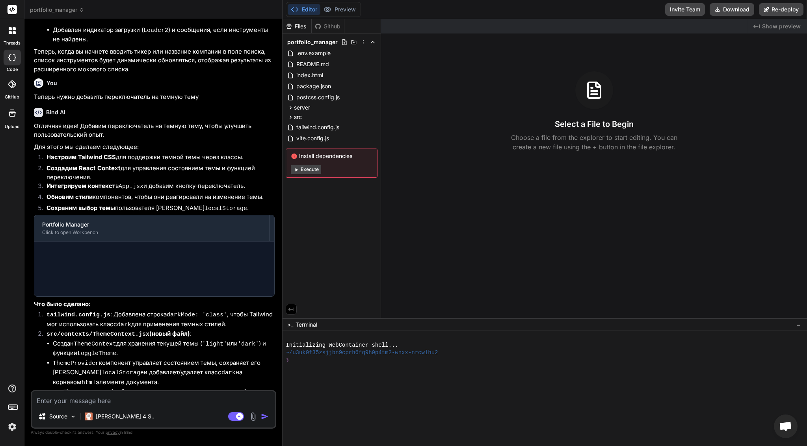
scroll to position [1349, 0]
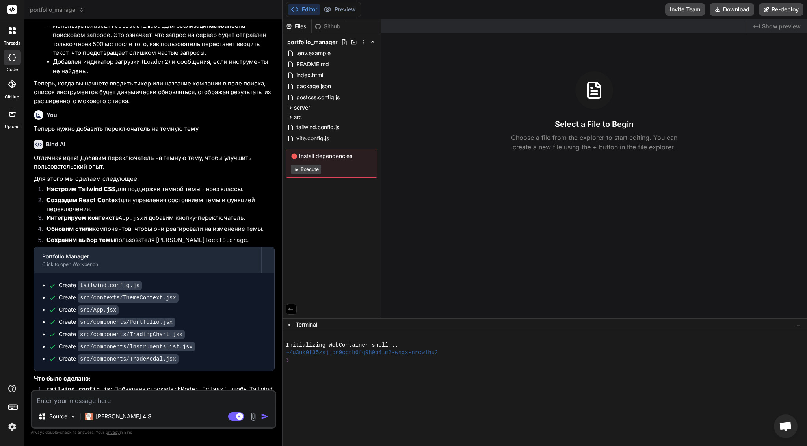
click at [70, 13] on span "portfolio_manager" at bounding box center [57, 10] width 54 height 8
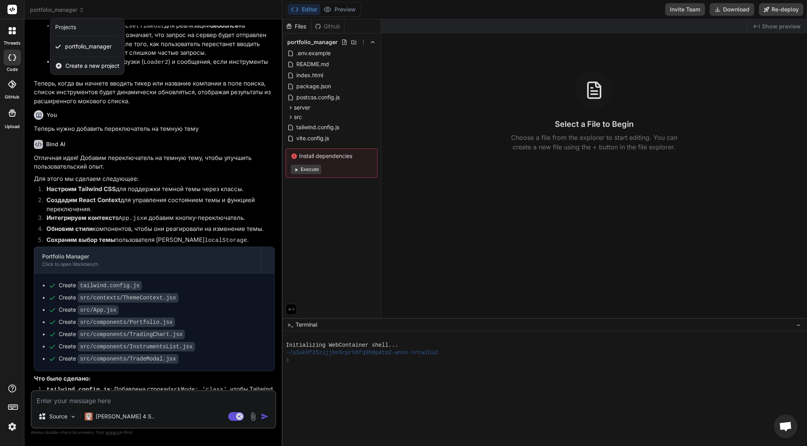
click at [778, 61] on div at bounding box center [403, 223] width 807 height 446
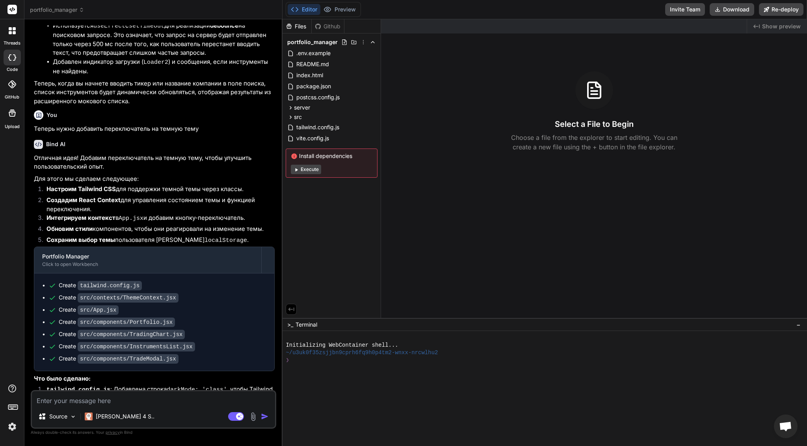
type textarea "x"
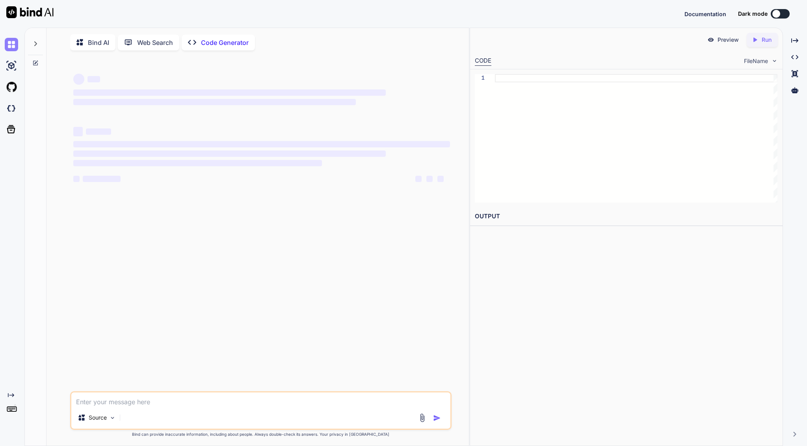
click at [14, 48] on img at bounding box center [11, 44] width 13 height 13
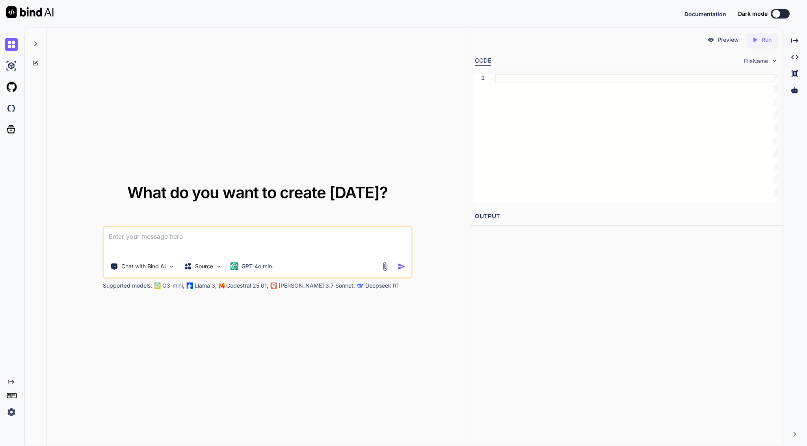
click at [37, 39] on div at bounding box center [35, 41] width 15 height 27
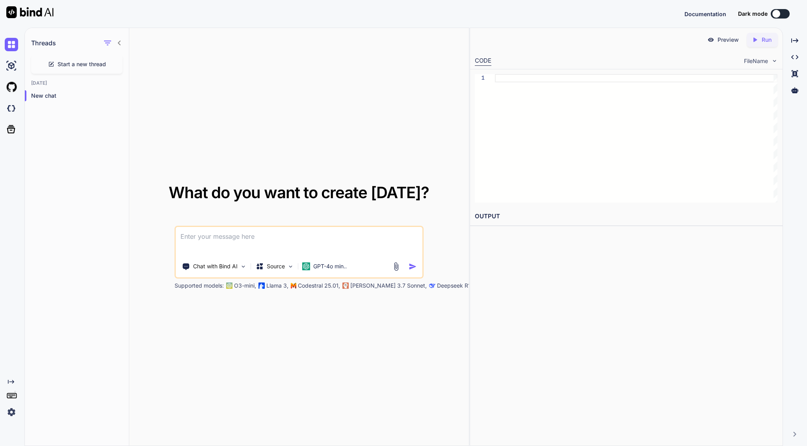
click at [68, 63] on span "Start a new thread" at bounding box center [82, 64] width 48 height 8
type textarea "x"
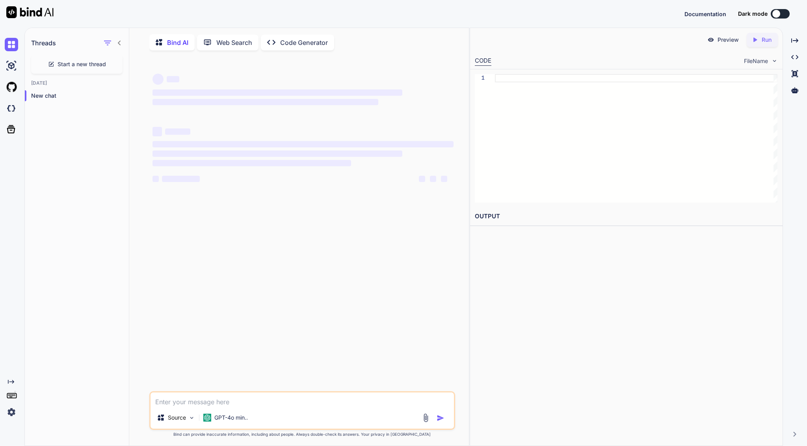
click at [119, 41] on icon at bounding box center [119, 43] width 6 height 6
